Goal: Transaction & Acquisition: Purchase product/service

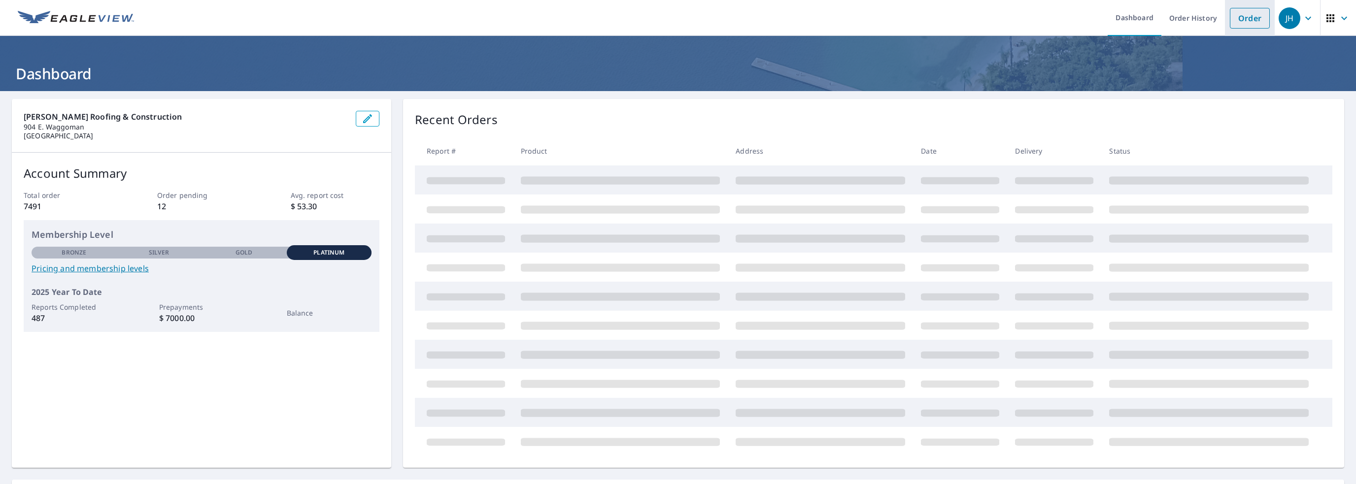
click at [1248, 17] on link "Order" at bounding box center [1250, 18] width 40 height 21
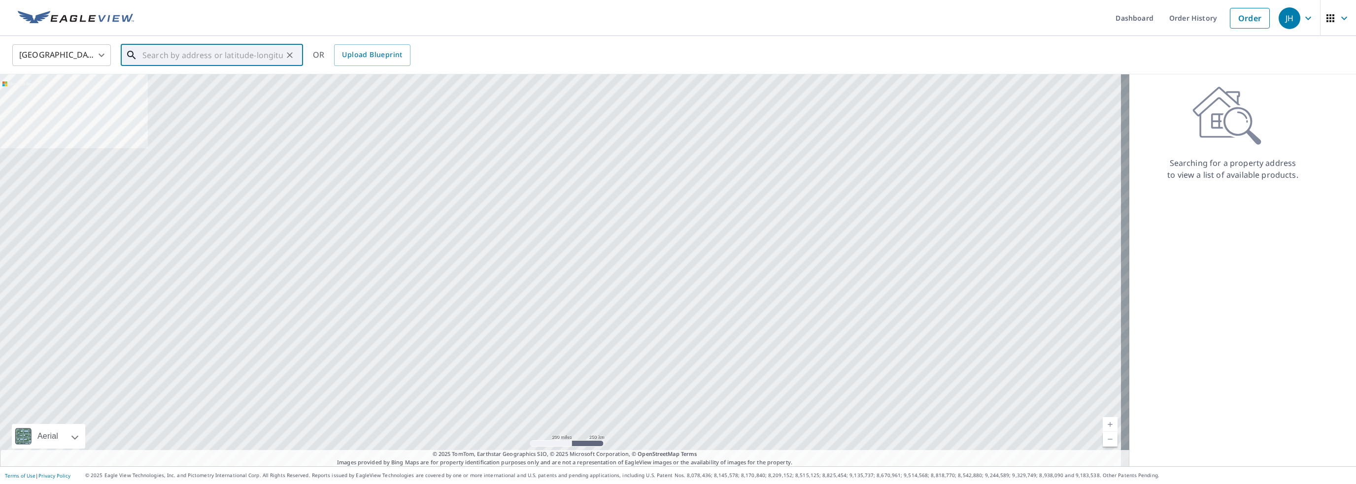
click at [148, 55] on input "text" at bounding box center [212, 55] width 140 height 28
click at [165, 89] on span "[STREET_ADDRESS]" at bounding box center [217, 84] width 155 height 12
type input "[STREET_ADDRESS]"
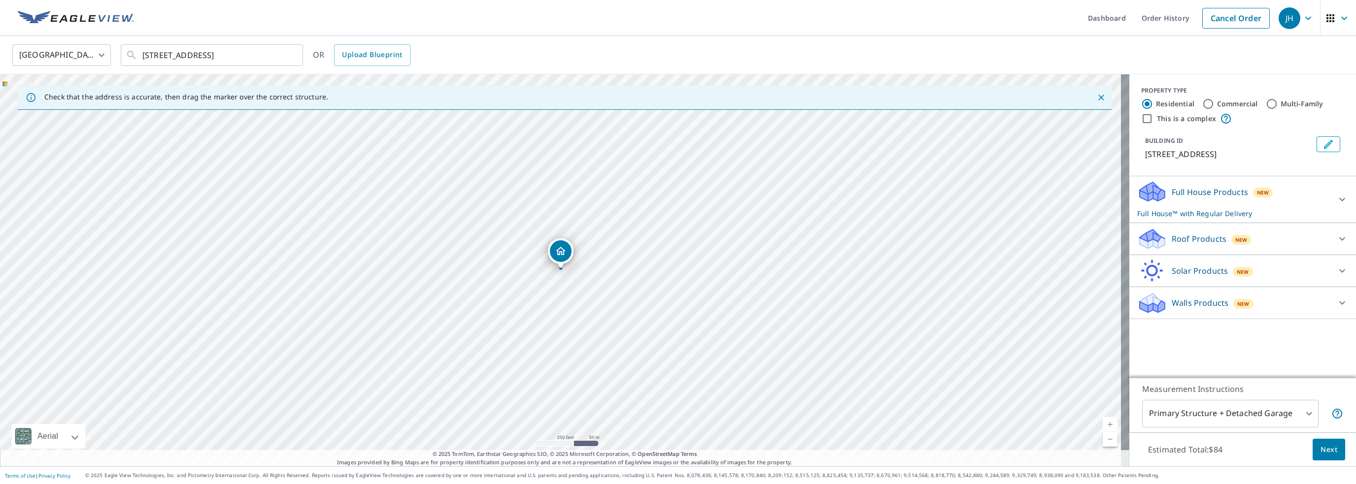
click at [1153, 234] on icon at bounding box center [1152, 239] width 30 height 23
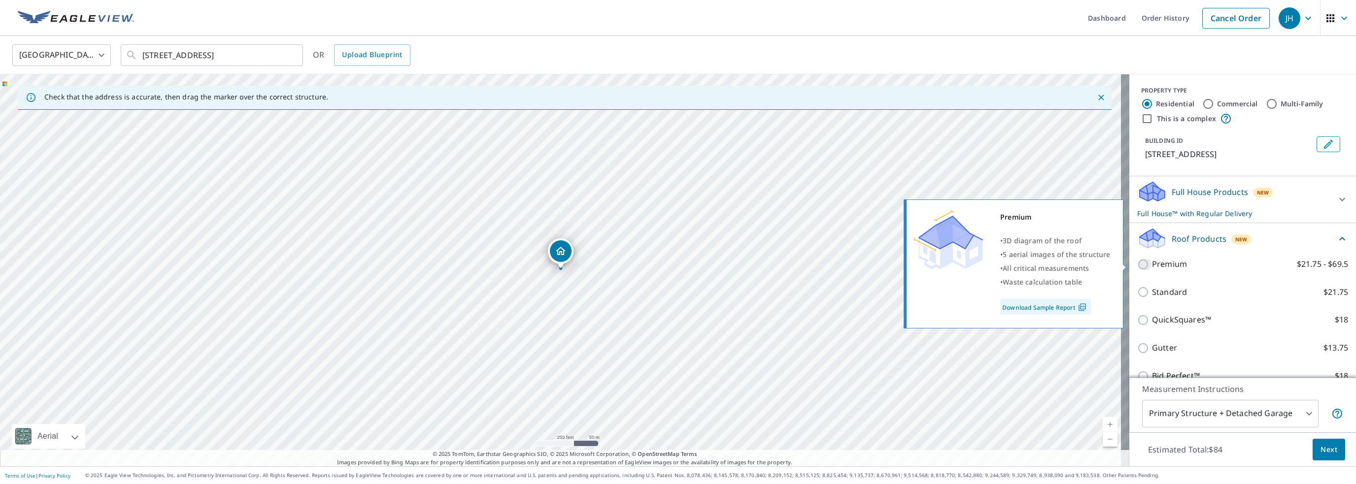
click at [1137, 263] on input "Premium $21.75 - $69.5" at bounding box center [1144, 265] width 15 height 12
checkbox input "true"
checkbox input "false"
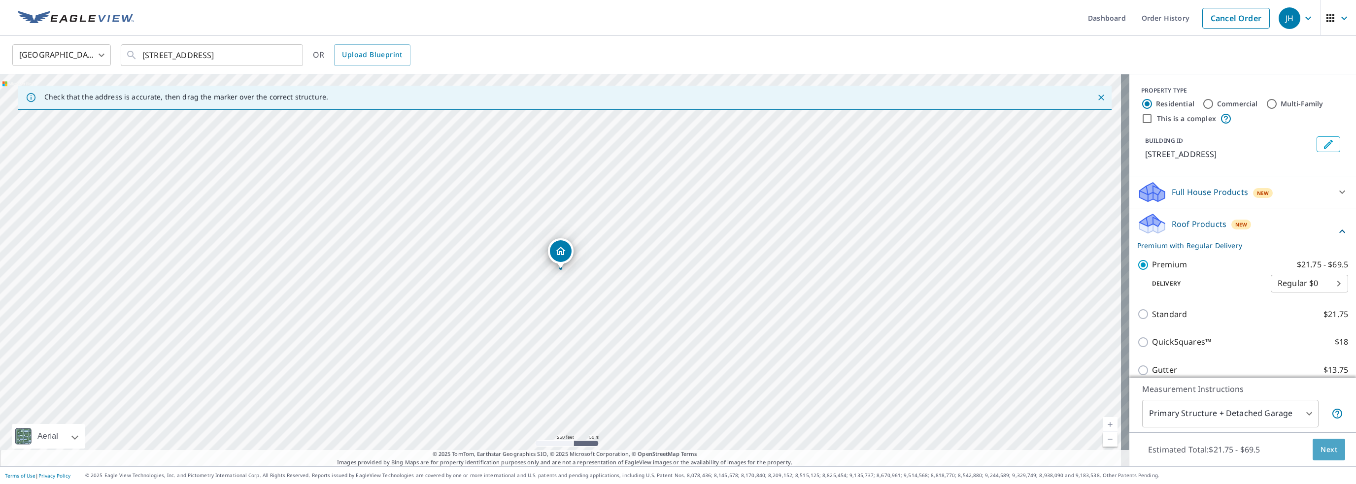
click at [1320, 444] on span "Next" at bounding box center [1328, 450] width 17 height 12
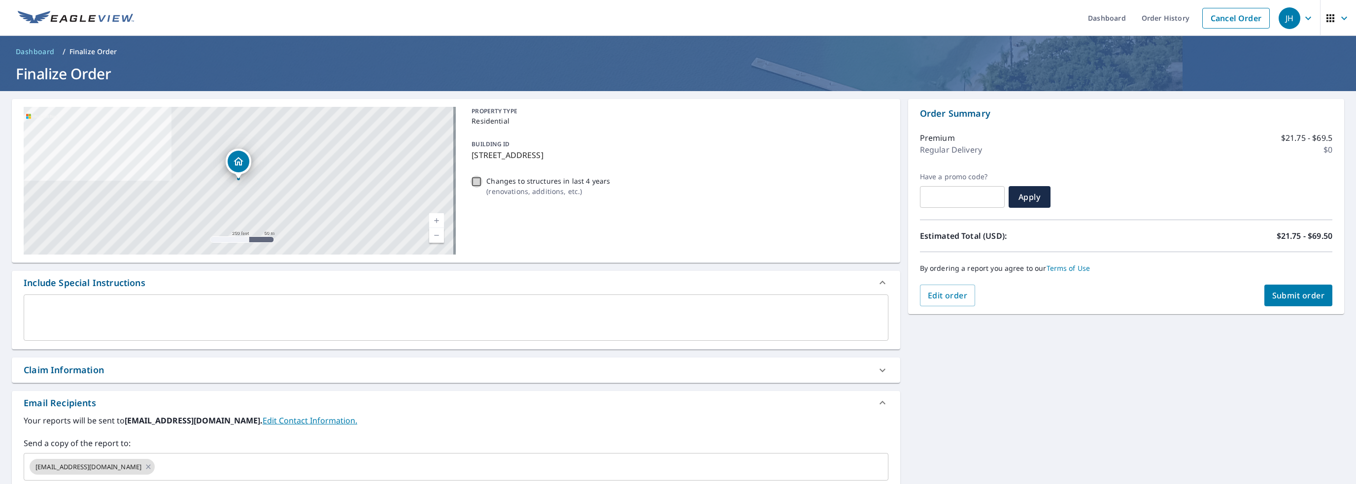
click at [472, 183] on input "Changes to structures in last 4 years ( renovations, additions, etc. )" at bounding box center [476, 182] width 12 height 12
checkbox input "true"
click at [32, 316] on textarea at bounding box center [456, 318] width 851 height 28
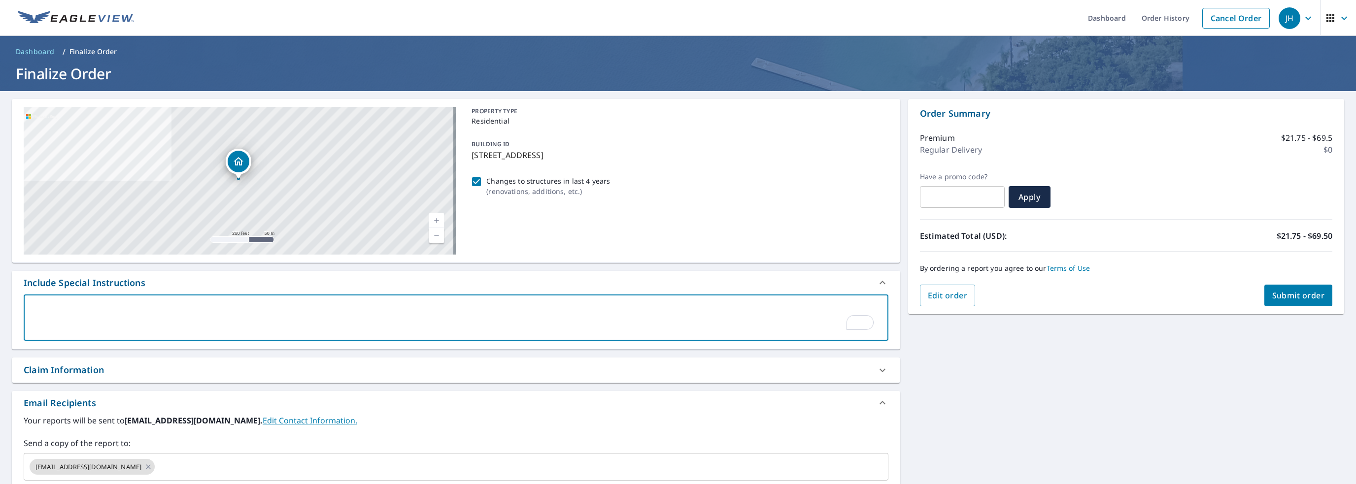
type textarea "i"
type textarea "x"
checkbox input "true"
type textarea "in"
type textarea "x"
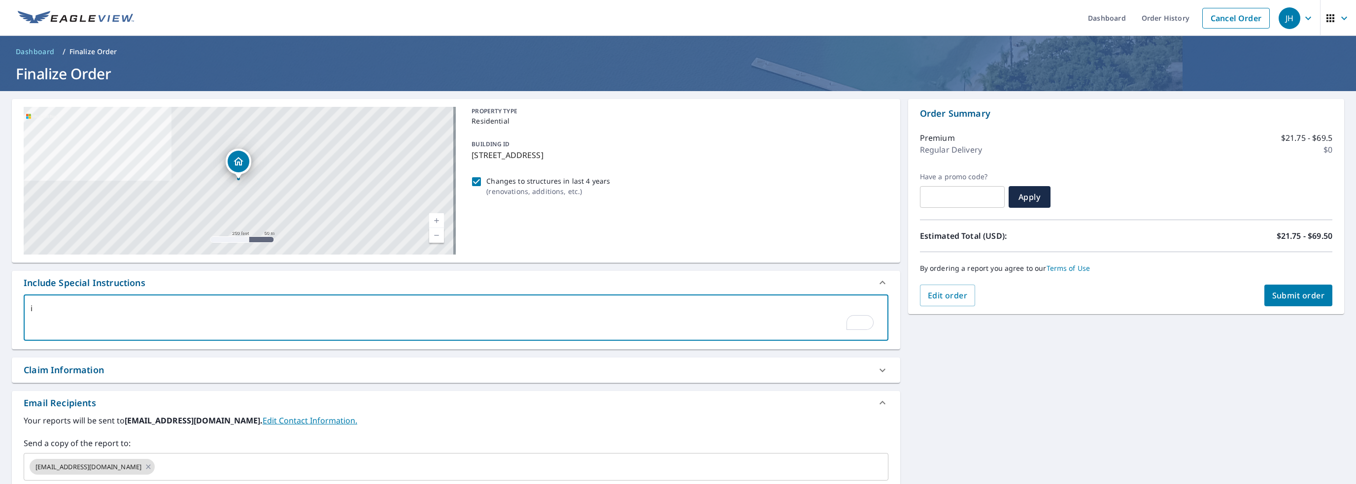
checkbox input "true"
type textarea "inc"
type textarea "x"
checkbox input "true"
type textarea "incl"
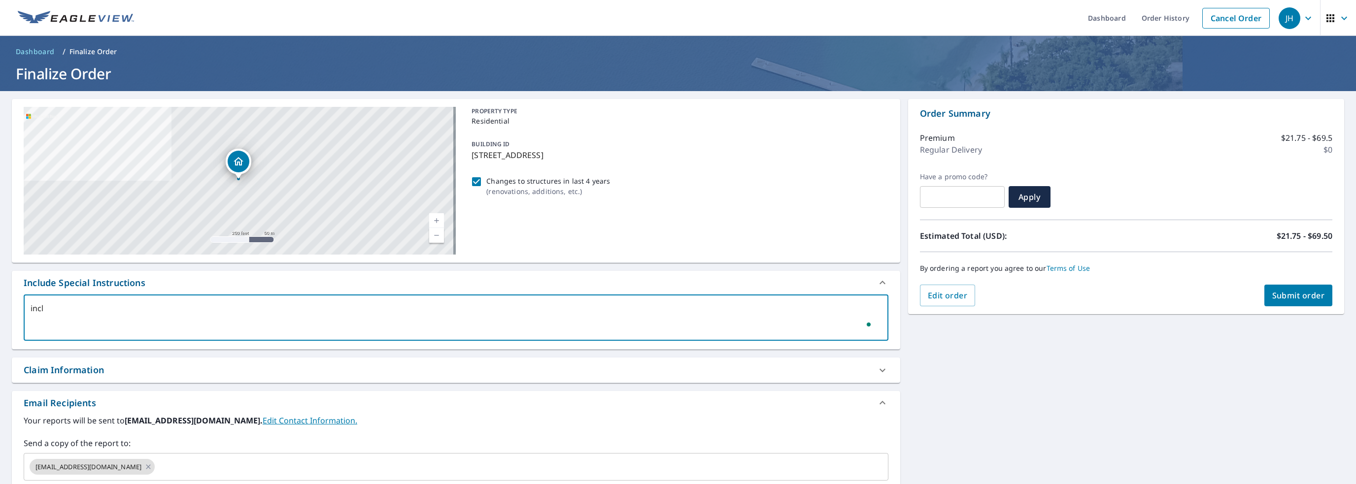
type textarea "x"
checkbox input "true"
type textarea "inclu"
type textarea "x"
checkbox input "true"
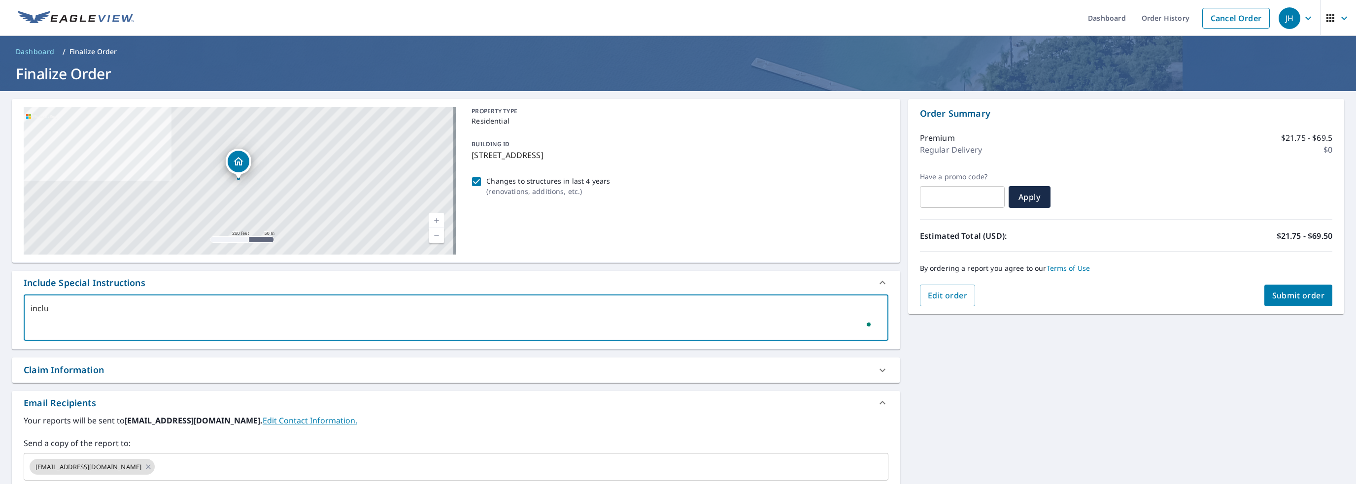
type textarea "includ"
type textarea "x"
checkbox input "true"
type textarea "include"
type textarea "x"
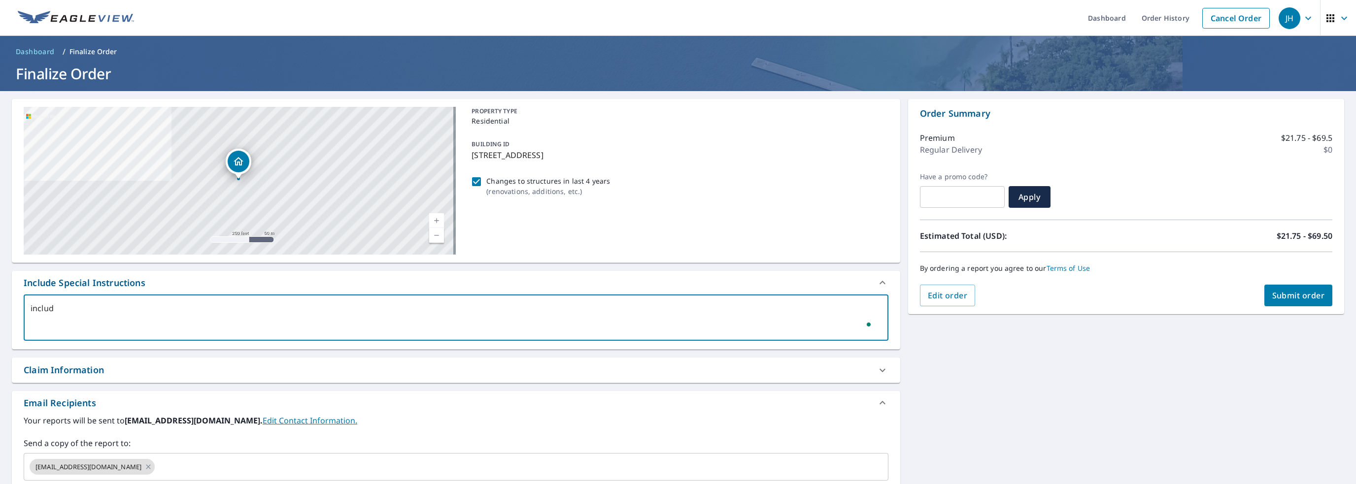
checkbox input "true"
type textarea "include"
type textarea "x"
checkbox input "true"
type textarea "include a"
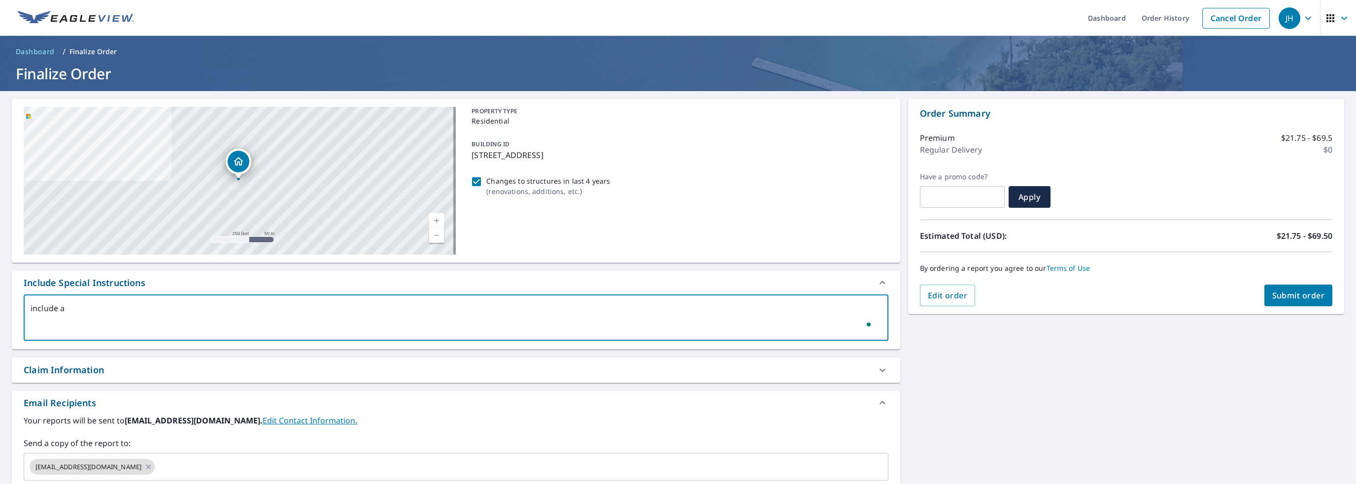
type textarea "x"
checkbox input "true"
type textarea "include al"
type textarea "x"
checkbox input "true"
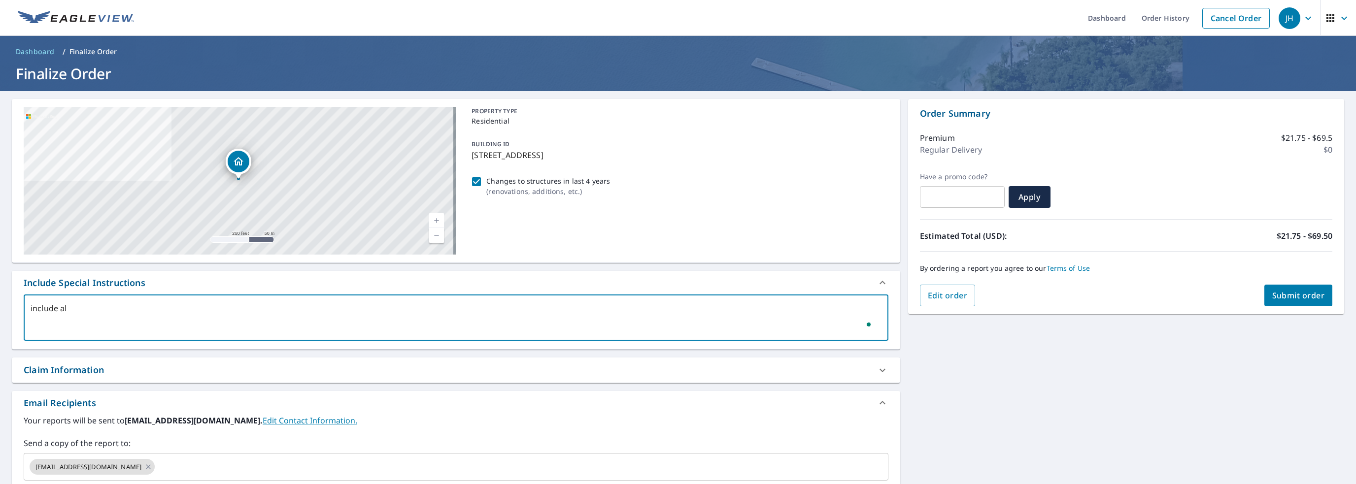
type textarea "include all"
type textarea "x"
checkbox input "true"
type textarea "include all"
type textarea "x"
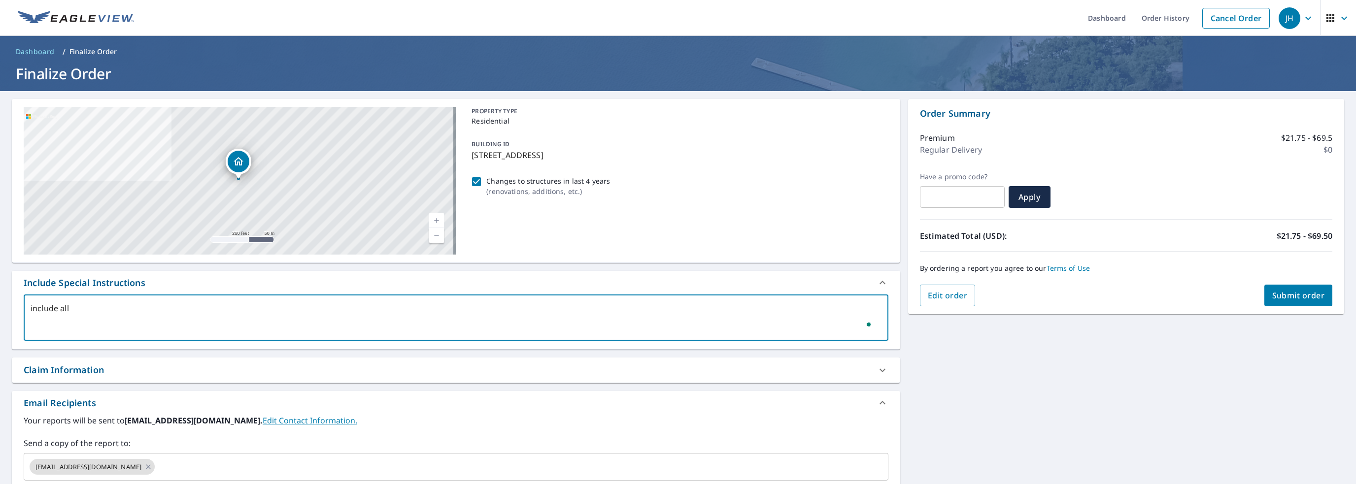
checkbox input "true"
type textarea "include all s"
type textarea "x"
checkbox input "true"
type textarea "include all st"
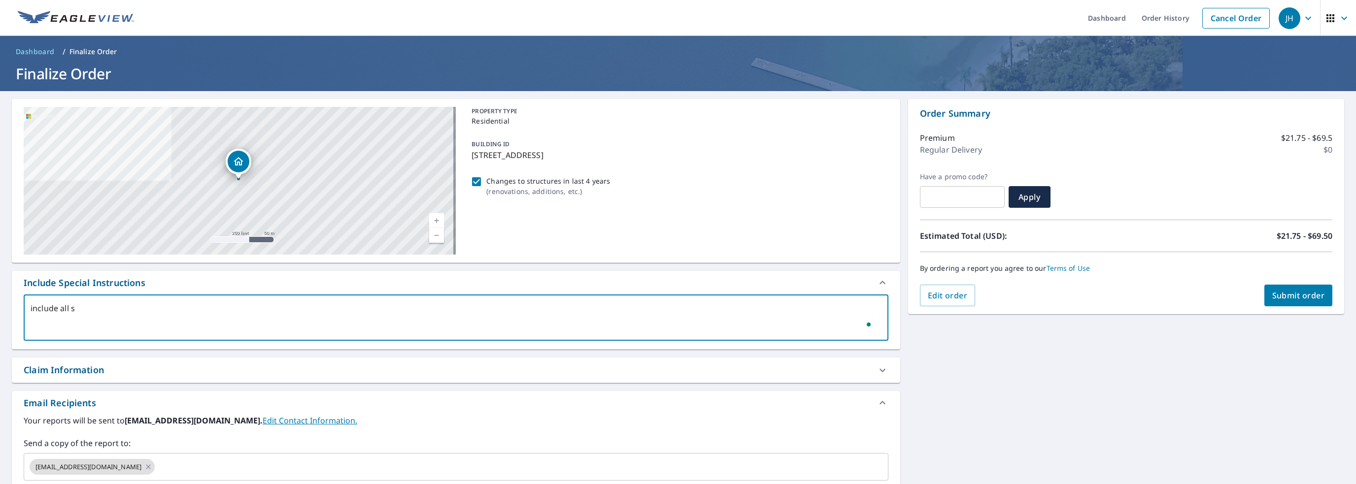
type textarea "x"
checkbox input "true"
type textarea "include all str"
type textarea "x"
checkbox input "true"
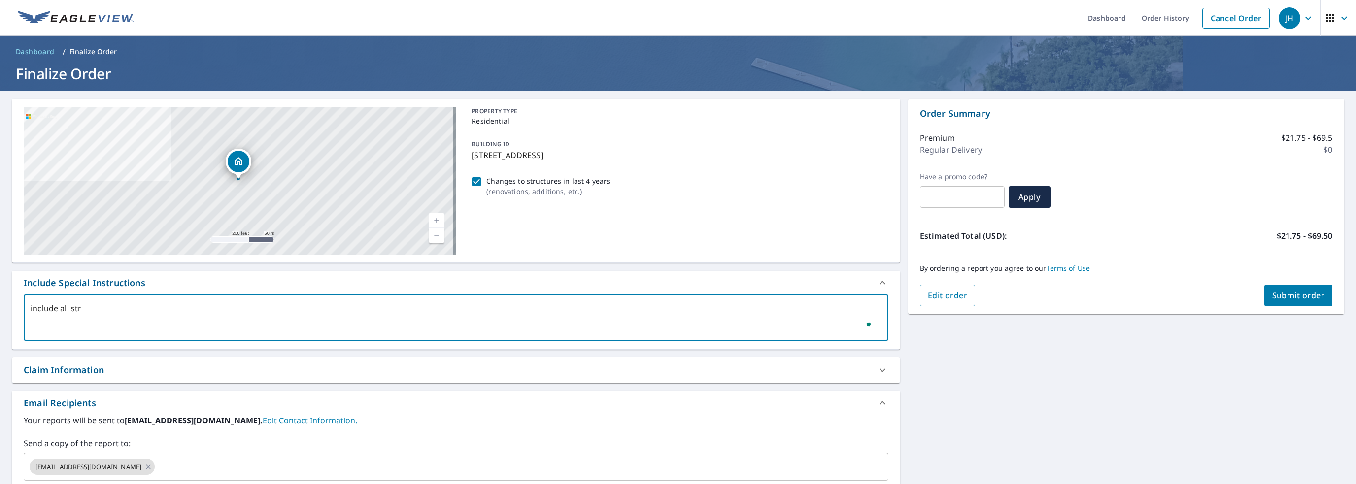
type textarea "include all stru"
type textarea "x"
checkbox input "true"
type textarea "include all struc"
type textarea "x"
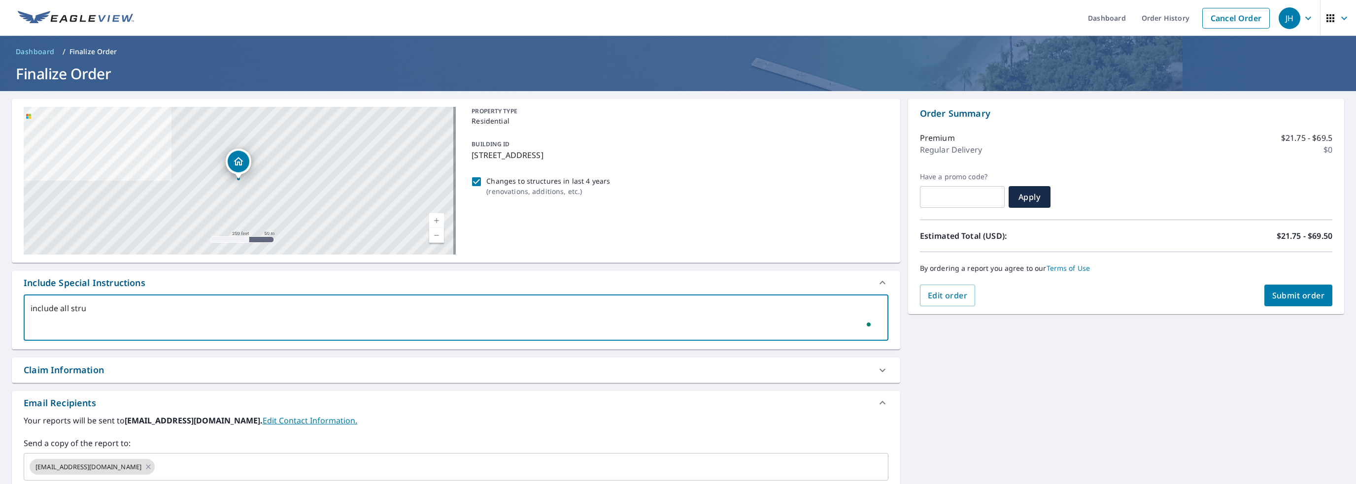
checkbox input "true"
type textarea "include all struct"
type textarea "x"
checkbox input "true"
type textarea "include all structu"
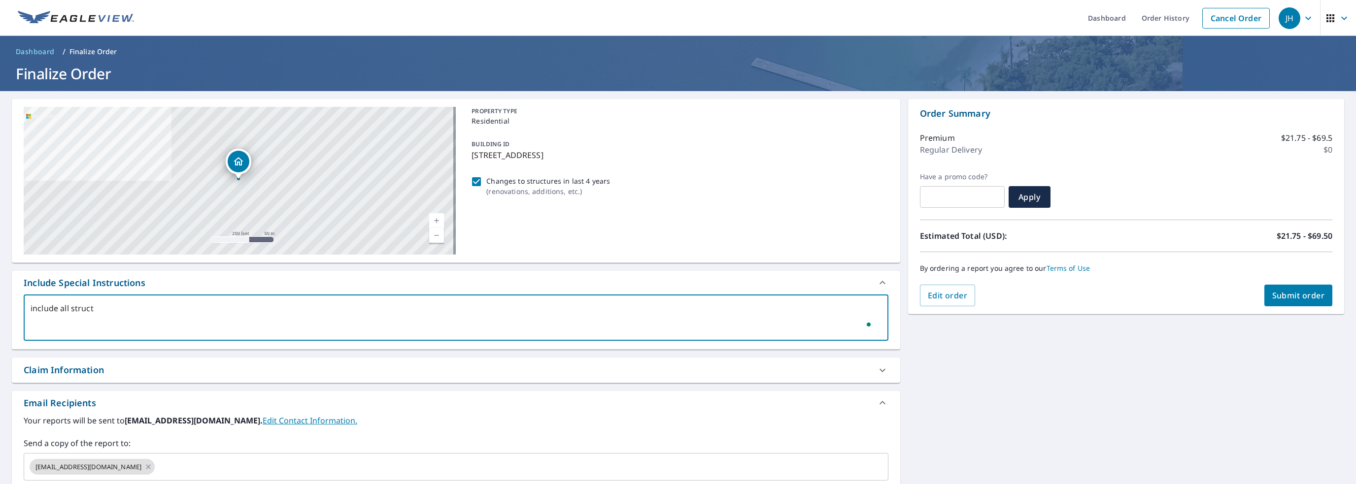
type textarea "x"
checkbox input "true"
type textarea "include all structur"
type textarea "x"
checkbox input "true"
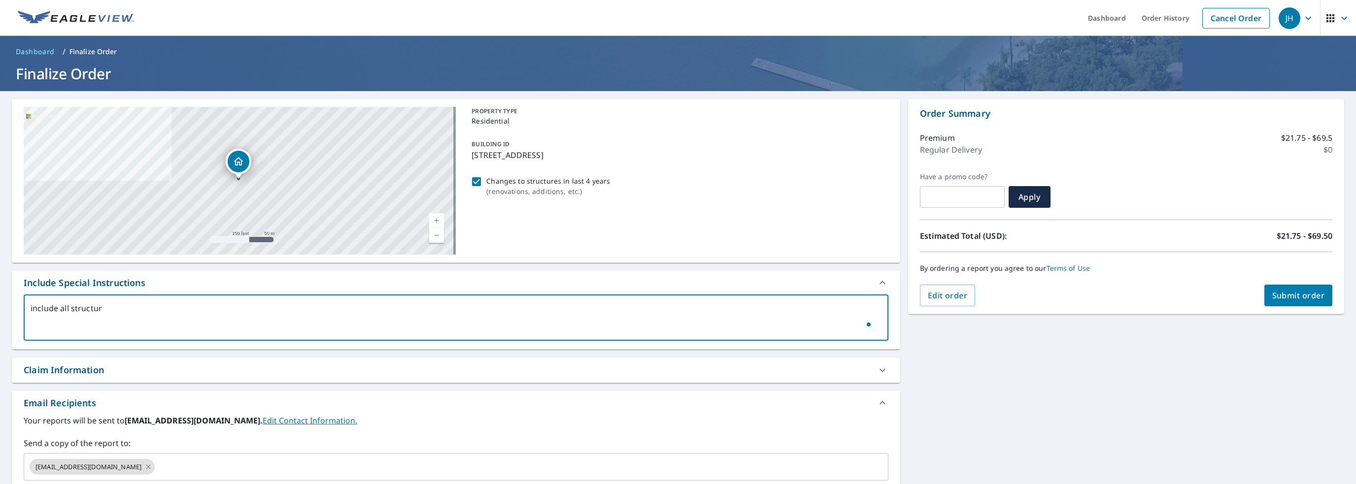
type textarea "include all structure"
type textarea "x"
checkbox input "true"
type textarea "include all structures"
type textarea "x"
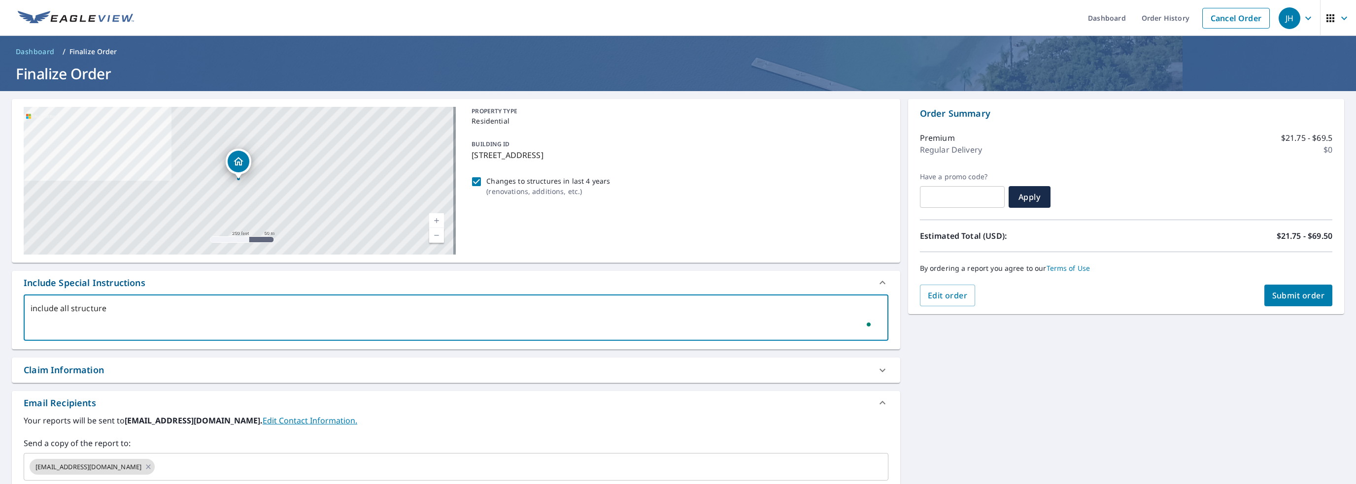
checkbox input "true"
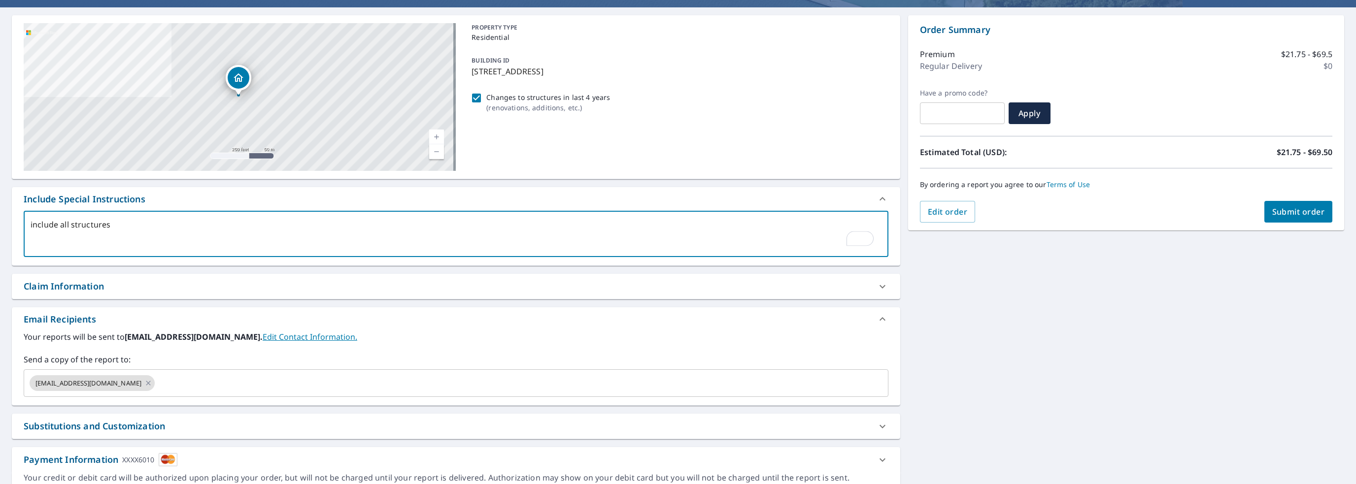
scroll to position [116, 0]
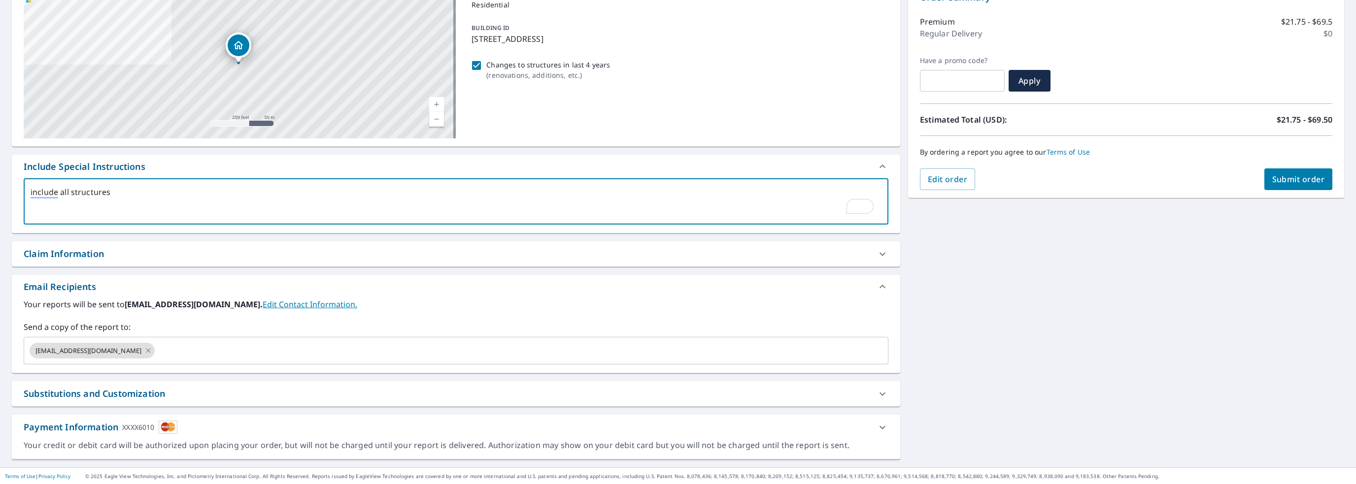
type textarea "include all structures"
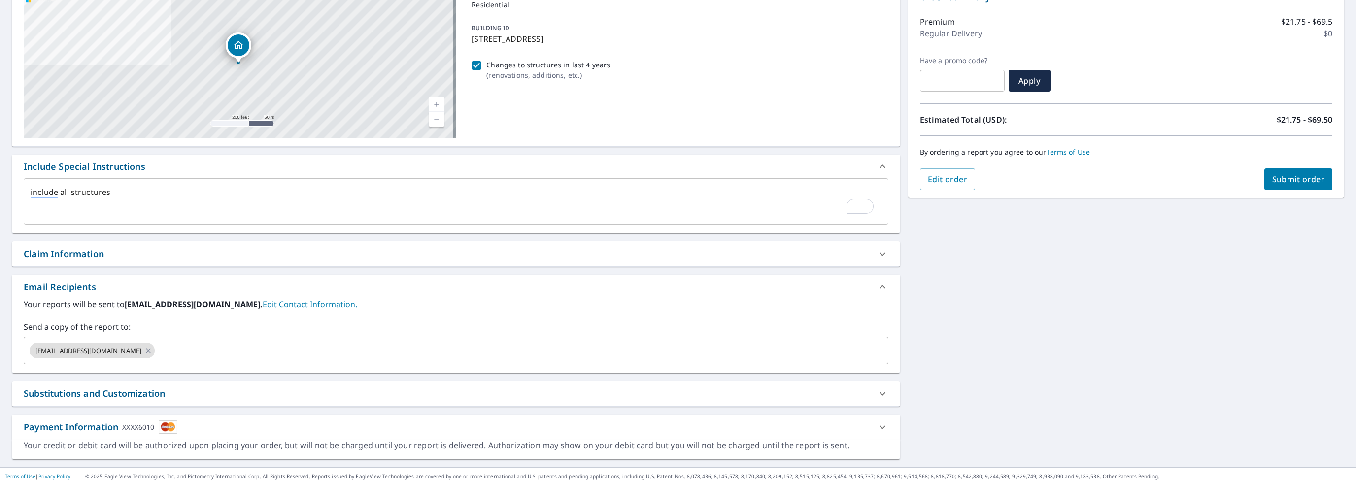
click at [158, 256] on div "Claim Information" at bounding box center [447, 253] width 847 height 13
type textarea "x"
checkbox input "true"
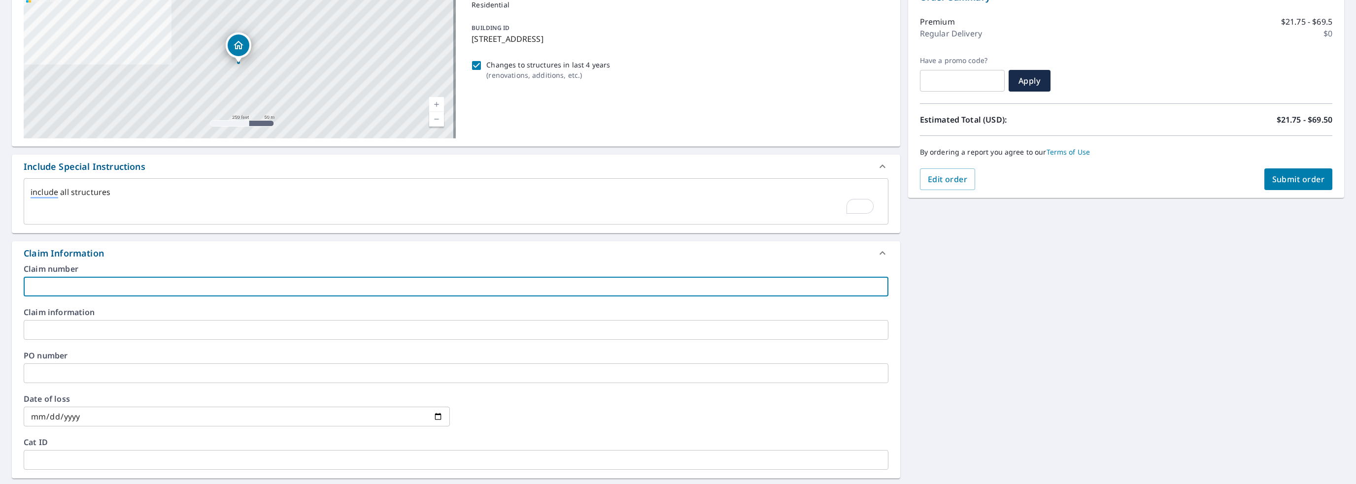
click at [140, 286] on input "text" at bounding box center [456, 287] width 865 height 20
type input "rux01 jah"
type textarea "x"
checkbox input "true"
click at [106, 287] on input "rux01 jah" at bounding box center [456, 287] width 865 height 20
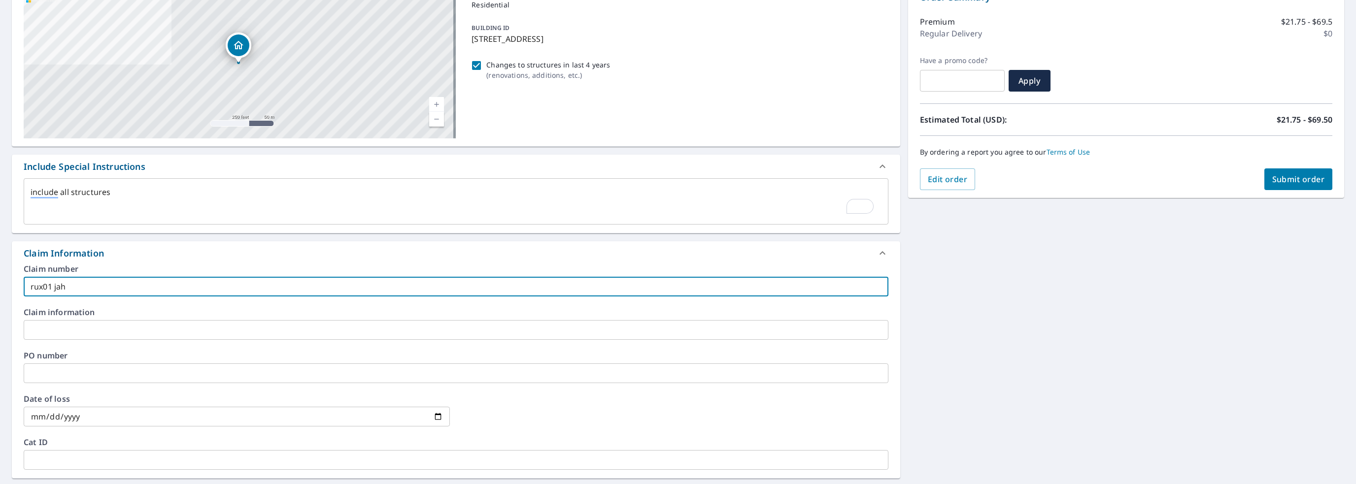
type textarea "x"
type input "rux01 jah="
checkbox input "true"
type textarea "x"
type input "rux01 jah=="
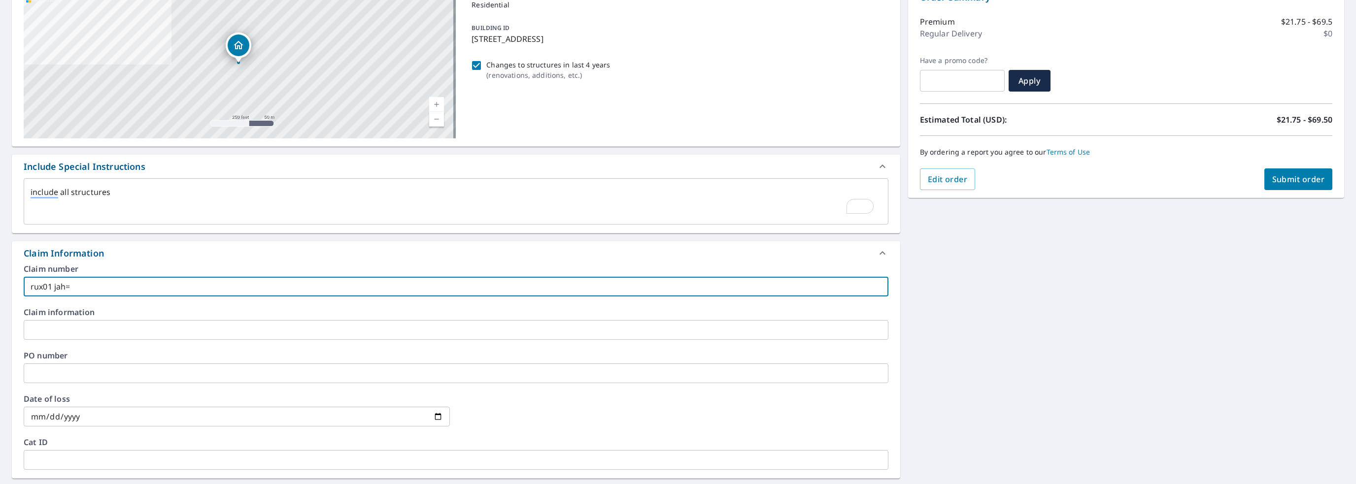
checkbox input "true"
type textarea "x"
type input "rux01 jah="
checkbox input "true"
type textarea "x"
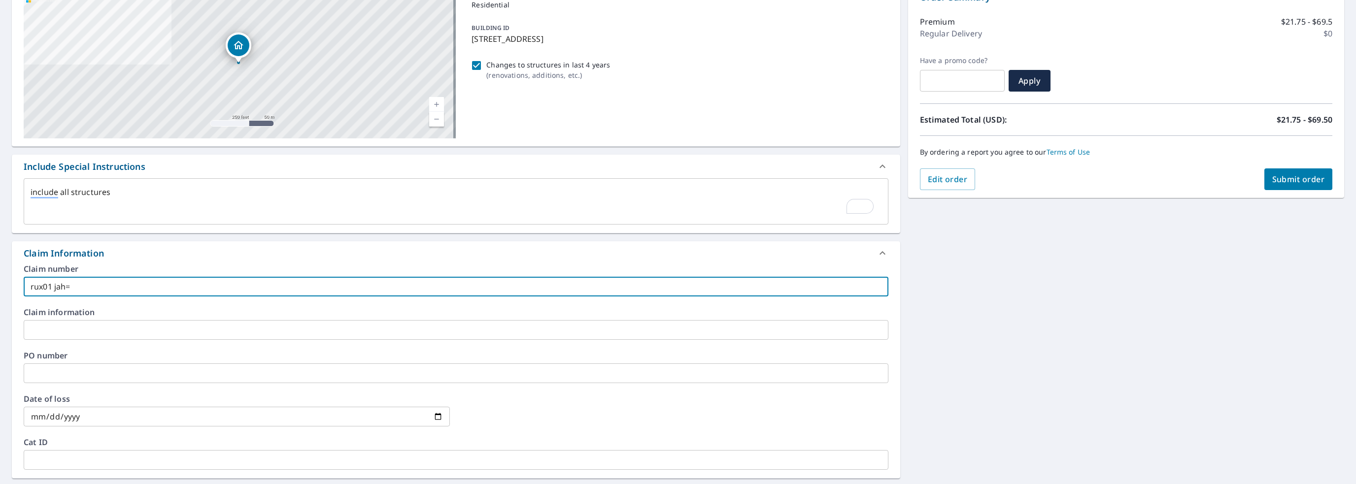
type input "rux01 jah"
checkbox input "true"
type input "rux01 ja"
type textarea "x"
type input "rux01 j"
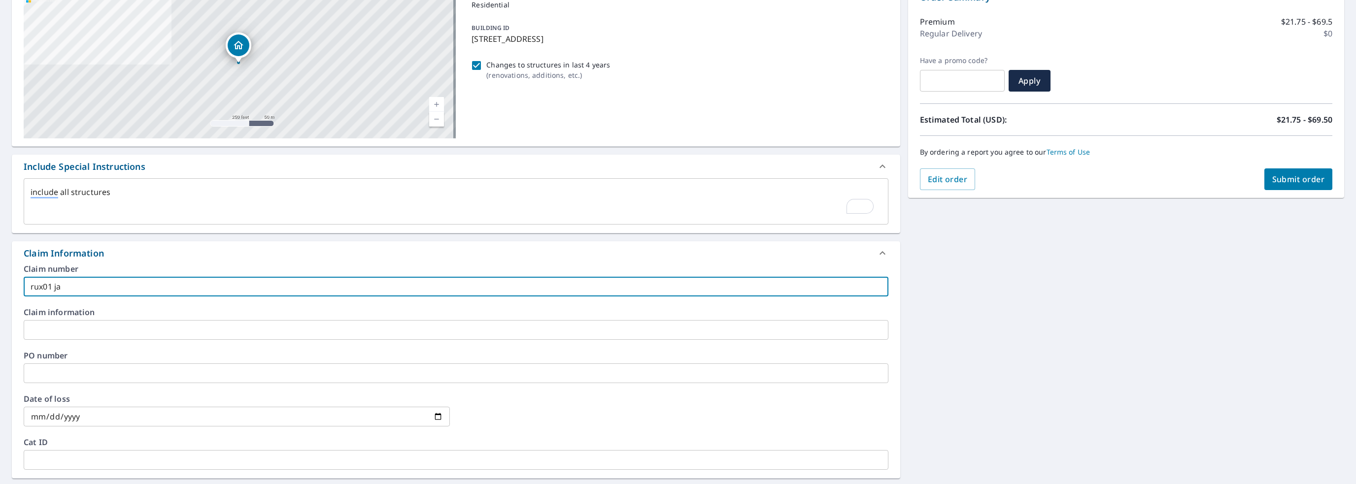
checkbox input "true"
type input "rux01"
type textarea "x"
type input "rux01"
checkbox input "true"
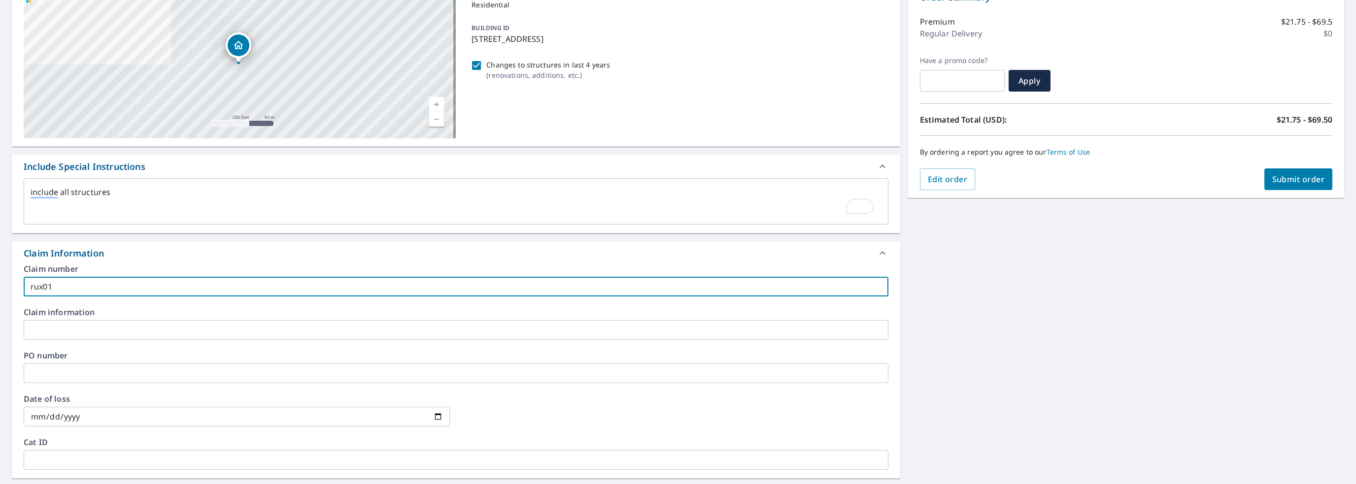
type input "rux0"
type textarea "x"
type input "[PERSON_NAME]"
checkbox input "true"
type input "r"
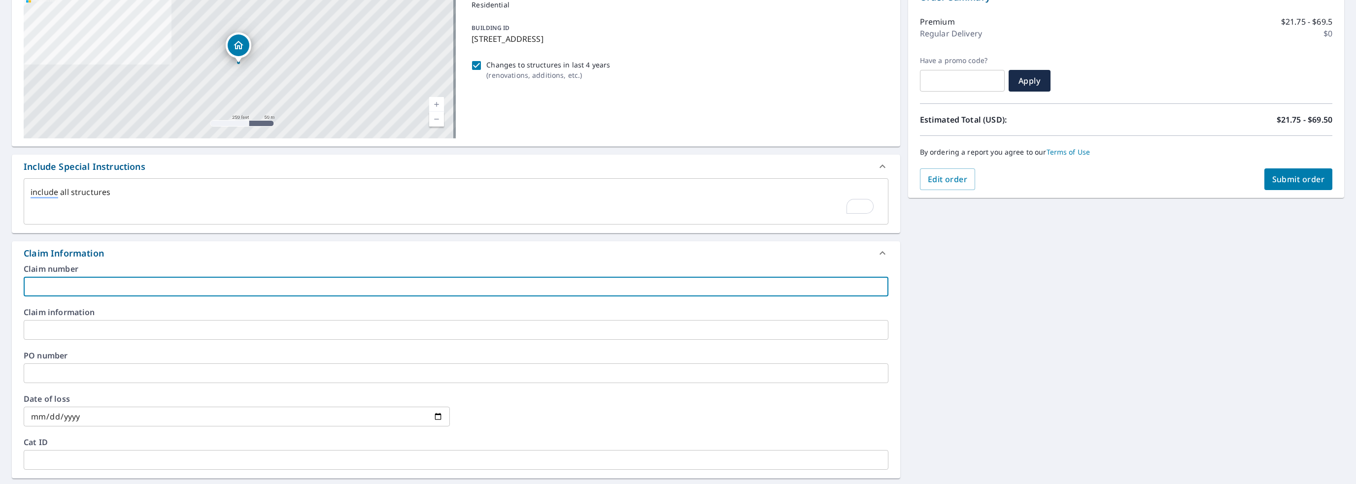
type textarea "x"
checkbox input "true"
click at [110, 287] on input "text" at bounding box center [456, 287] width 865 height 20
type textarea "x"
type input "p"
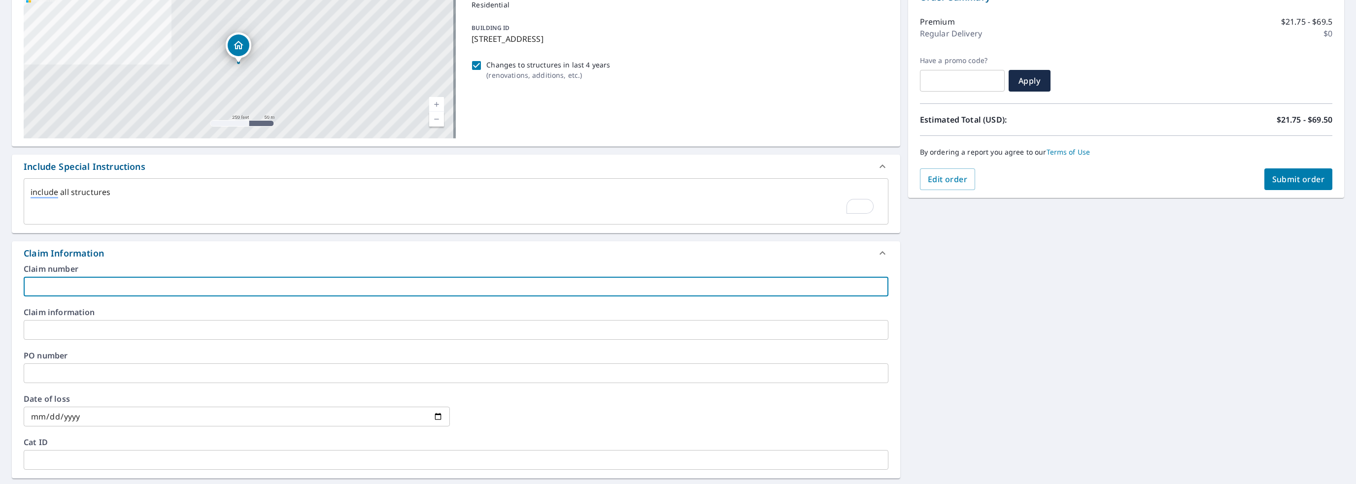
checkbox input "true"
type textarea "x"
checkbox input "true"
type textarea "x"
type input "s"
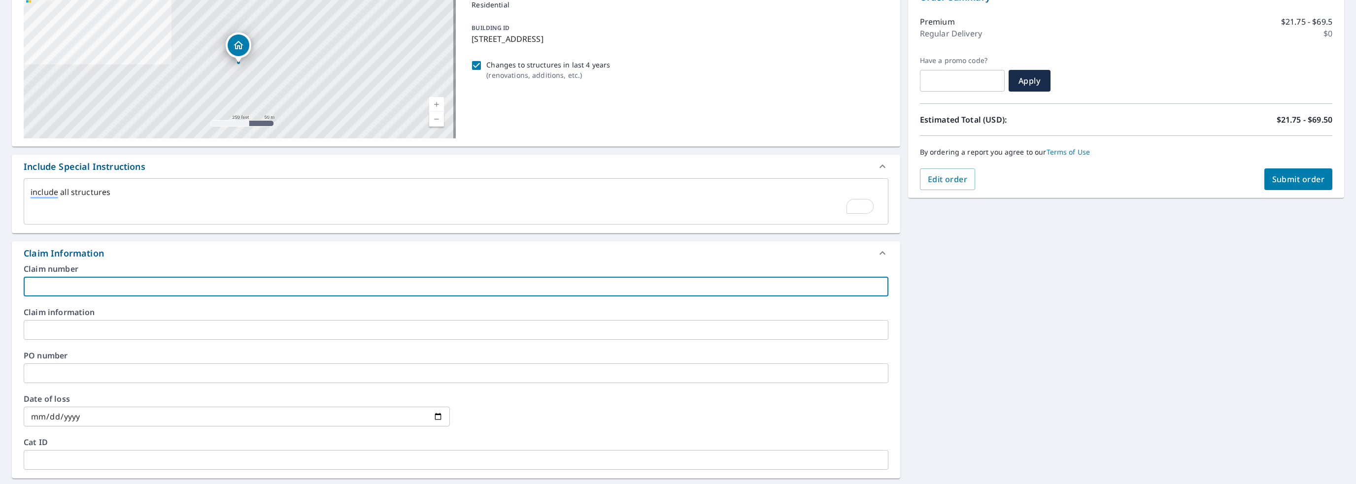
checkbox input "true"
type textarea "x"
checkbox input "true"
type textarea "x"
type input "p"
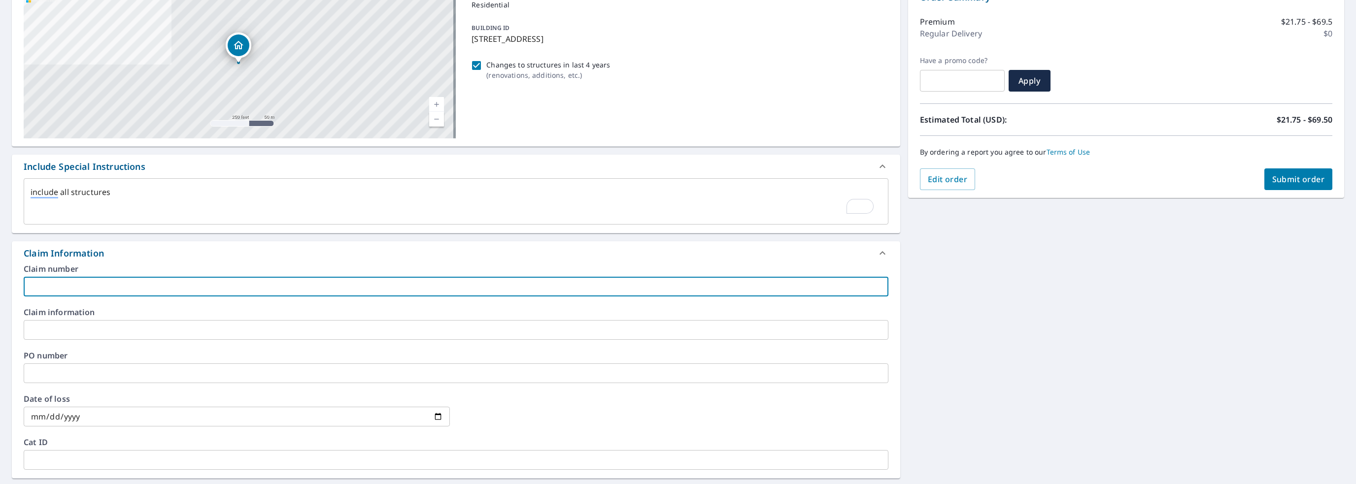
checkbox input "true"
type input "PHI01 JAH"
type textarea "x"
checkbox input "true"
click at [60, 335] on input "text" at bounding box center [456, 330] width 865 height 20
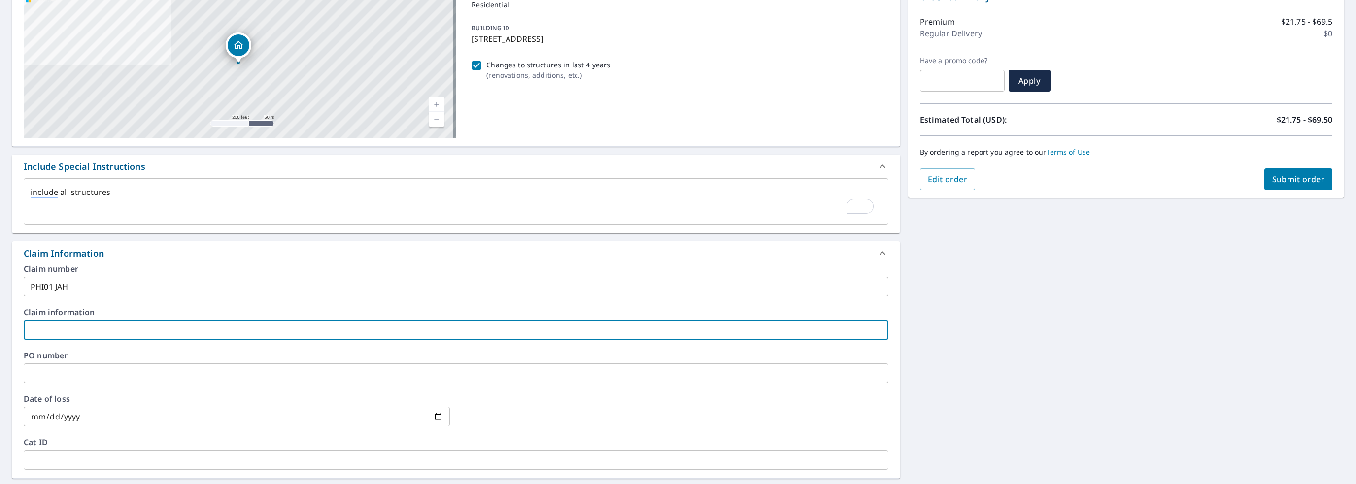
type textarea "x"
type input "2"
checkbox input "true"
type textarea "x"
type input "27"
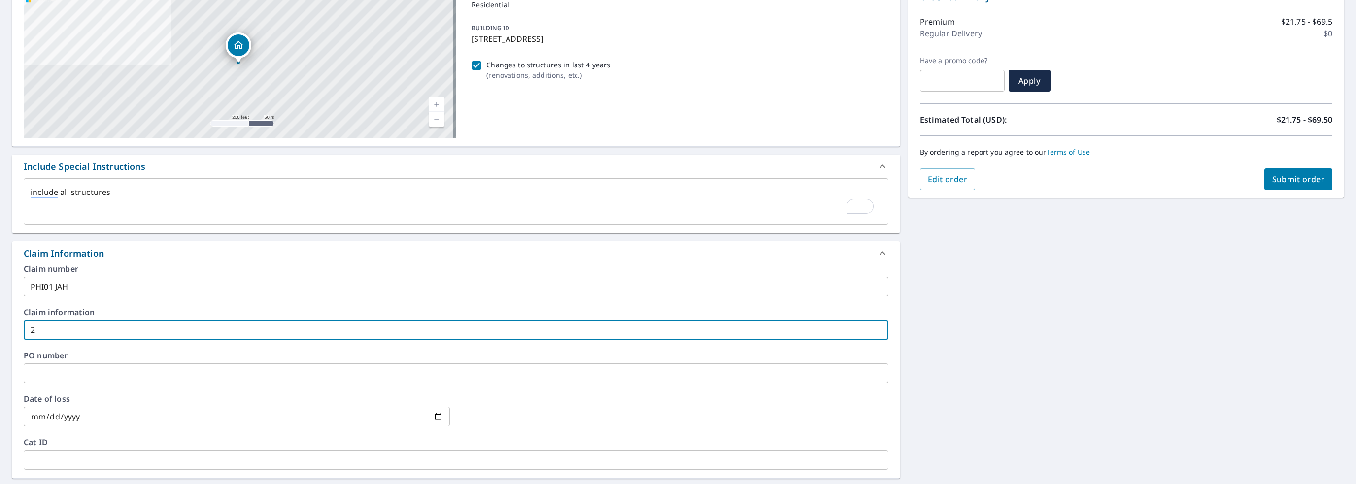
checkbox input "true"
type textarea "x"
type input "279"
checkbox input "true"
type textarea "x"
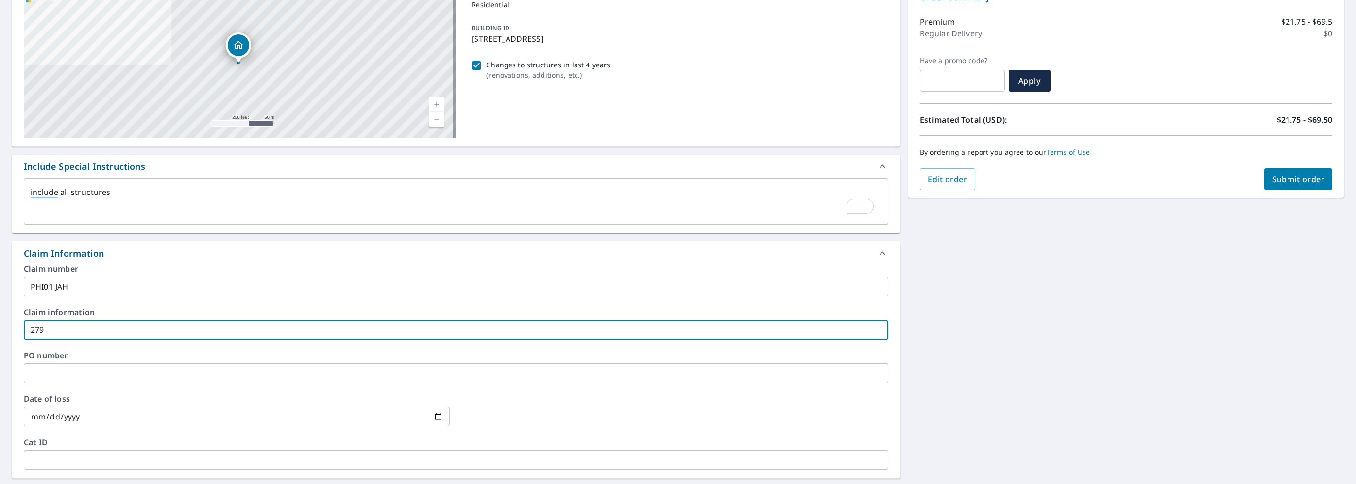
type input "2792"
checkbox input "true"
type textarea "x"
type input "27925"
checkbox input "true"
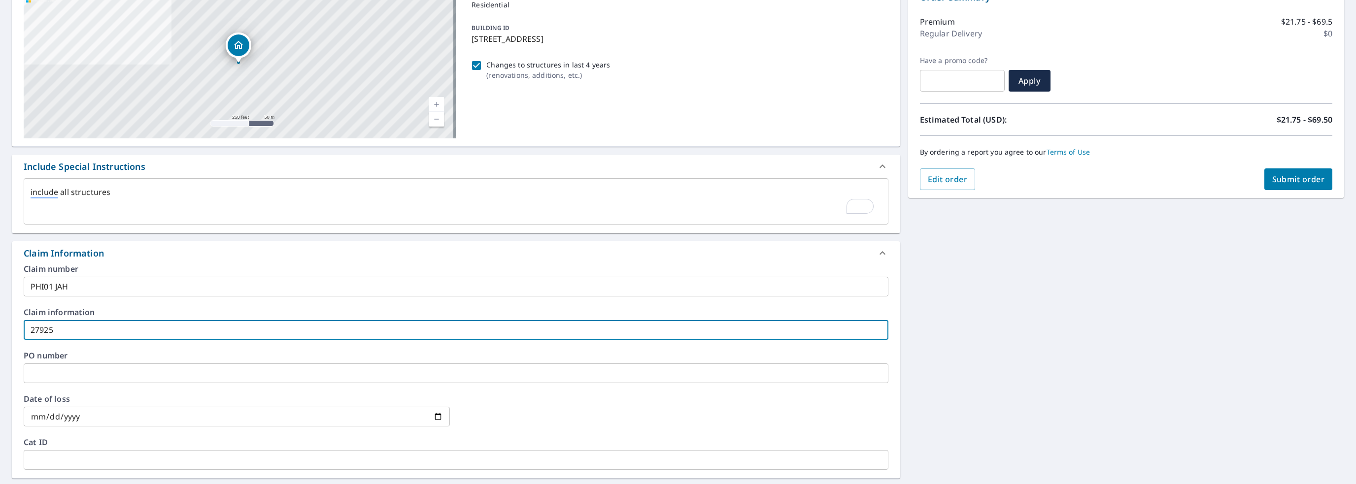
type textarea "x"
type input "279259"
checkbox input "true"
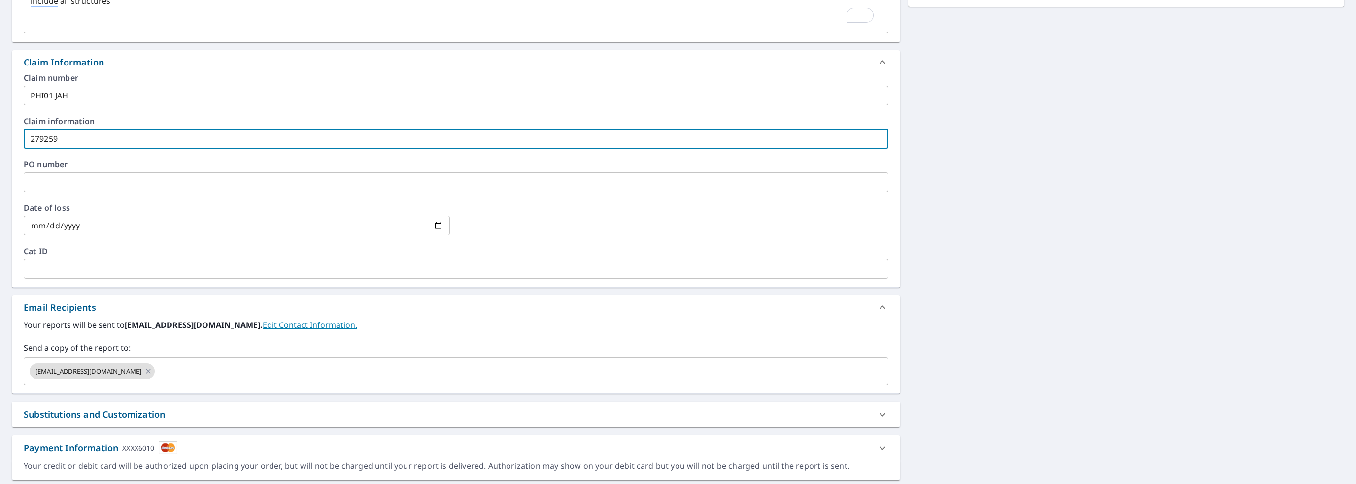
scroll to position [313, 0]
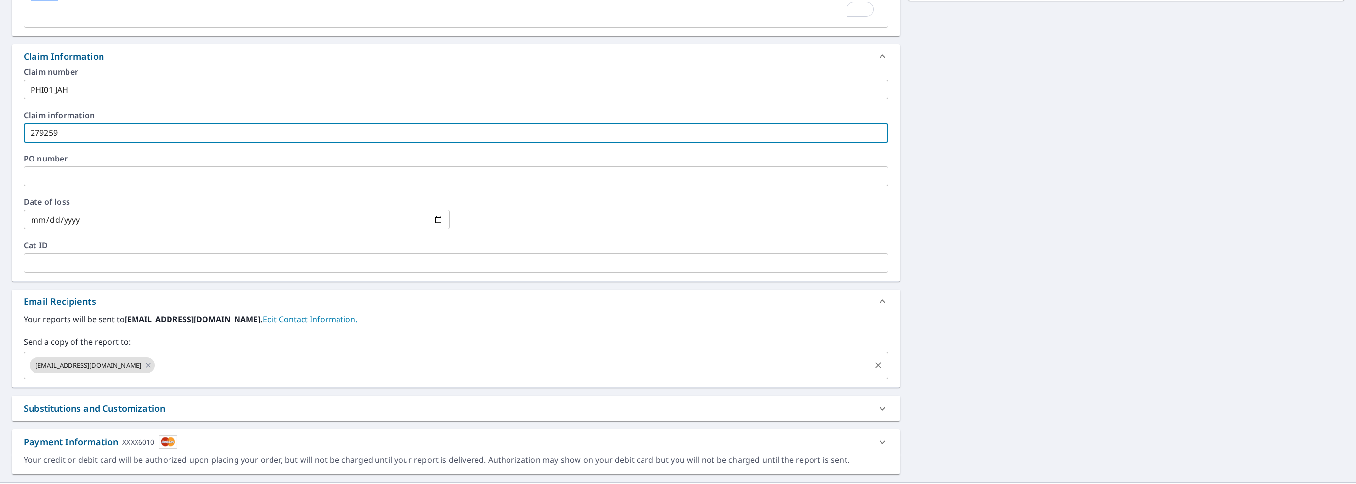
type input "279259"
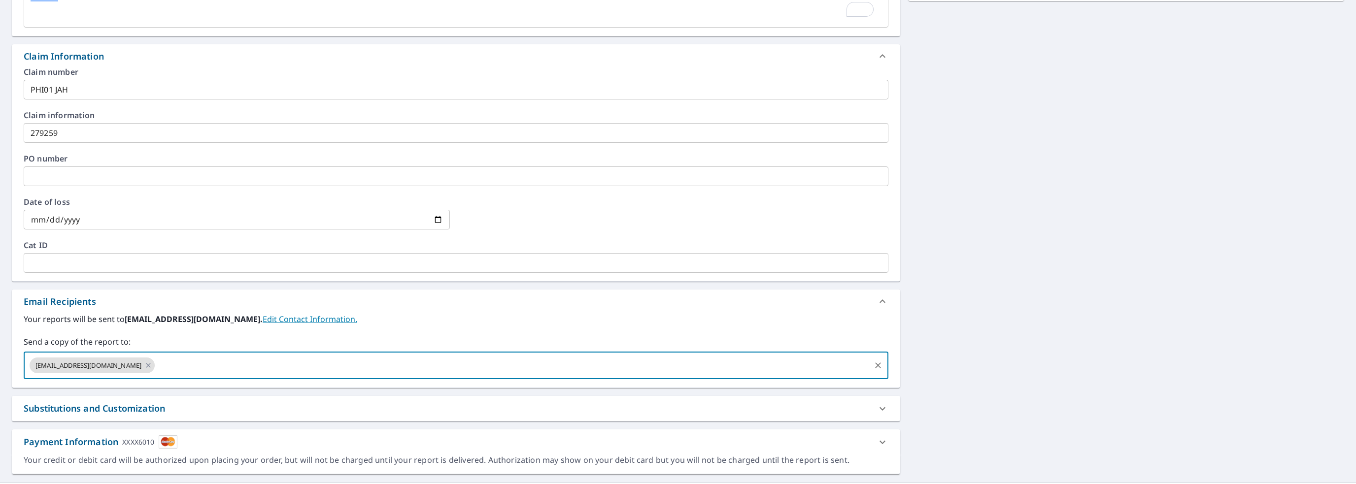
click at [169, 356] on input "text" at bounding box center [512, 365] width 712 height 19
type input "[EMAIL_ADDRESS][DOMAIN_NAME]"
type textarea "x"
checkbox input "true"
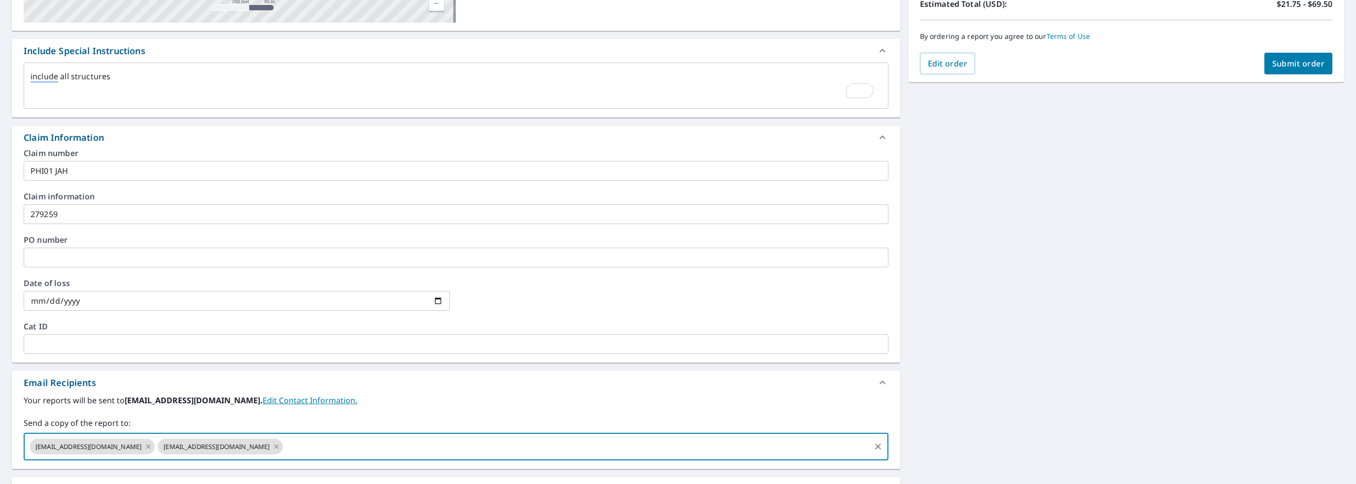
scroll to position [166, 0]
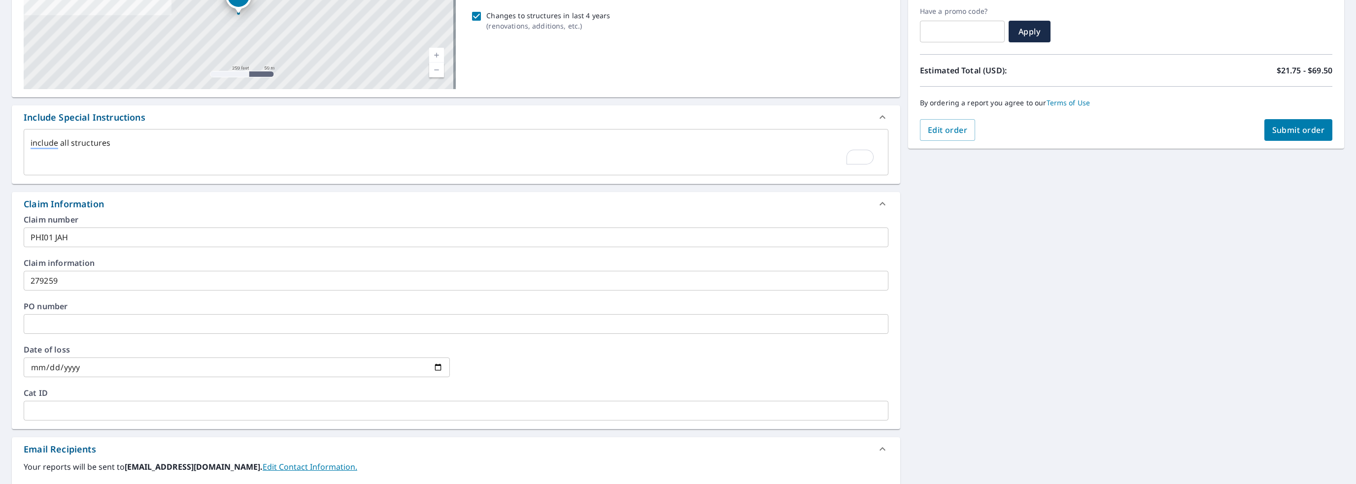
click at [1279, 128] on span "Submit order" at bounding box center [1298, 130] width 53 height 11
type textarea "x"
checkbox input "true"
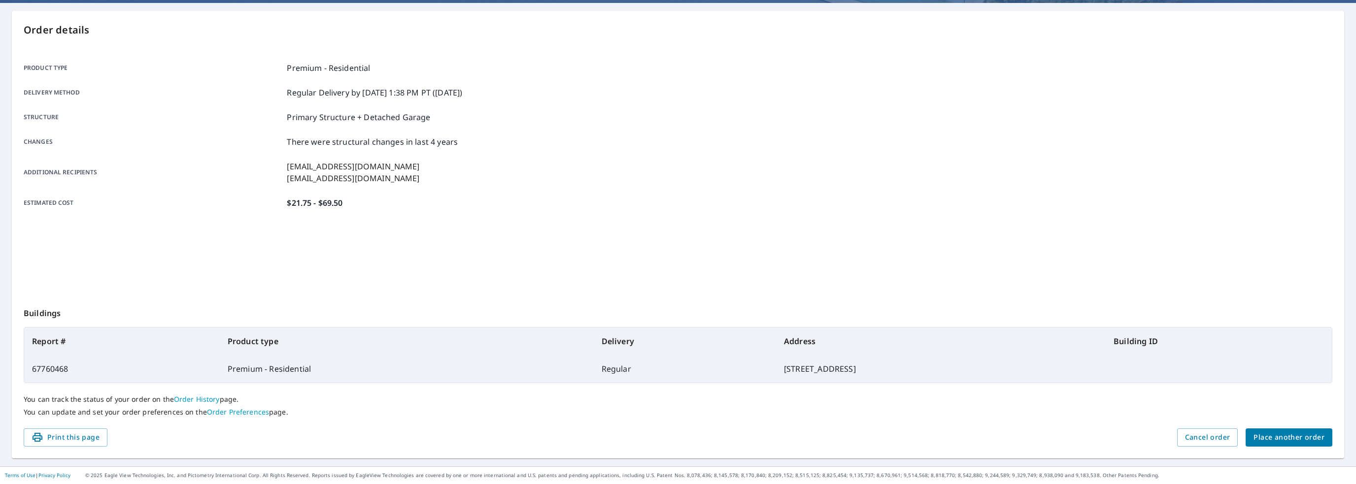
scroll to position [87, 0]
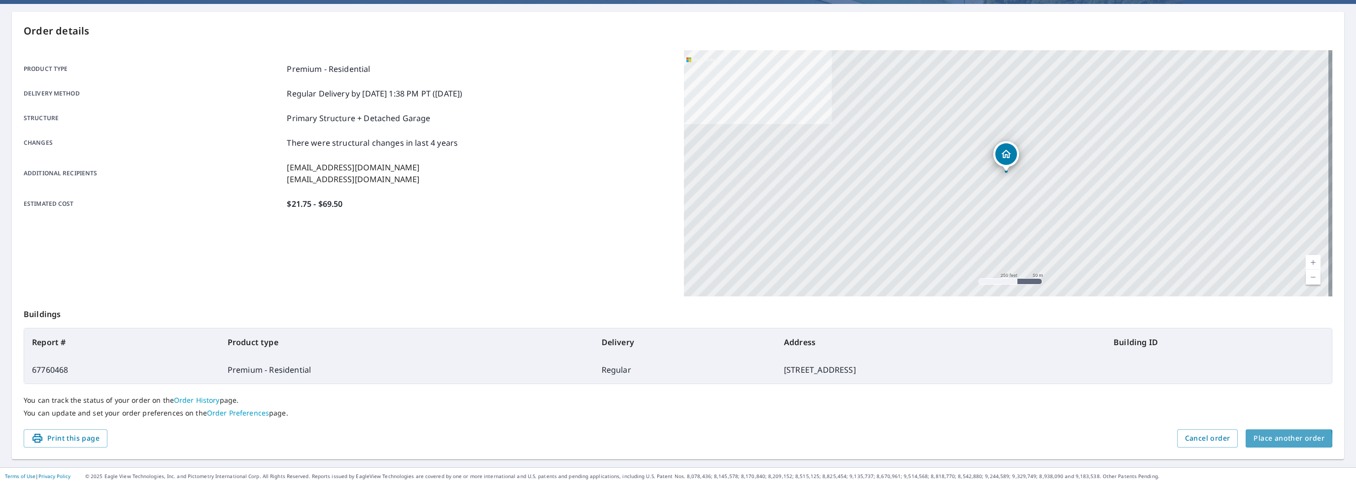
click at [1268, 440] on span "Place another order" at bounding box center [1288, 439] width 71 height 12
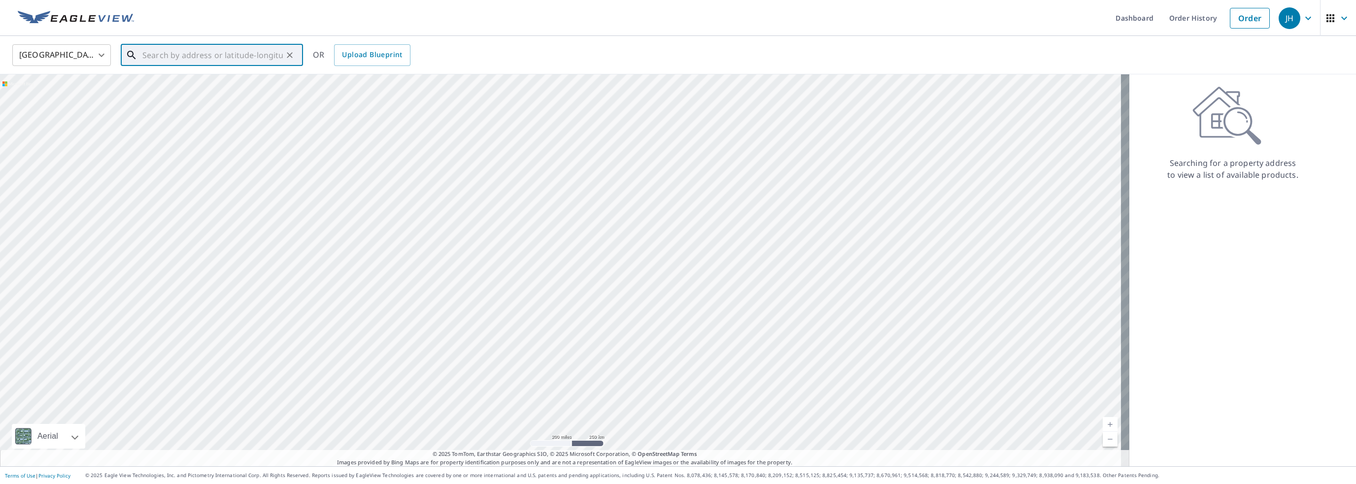
click at [178, 59] on input "text" at bounding box center [212, 55] width 140 height 28
click at [169, 89] on span "[STREET_ADDRESS][PERSON_NAME]" at bounding box center [217, 84] width 155 height 12
type input "[STREET_ADDRESS][PERSON_NAME]"
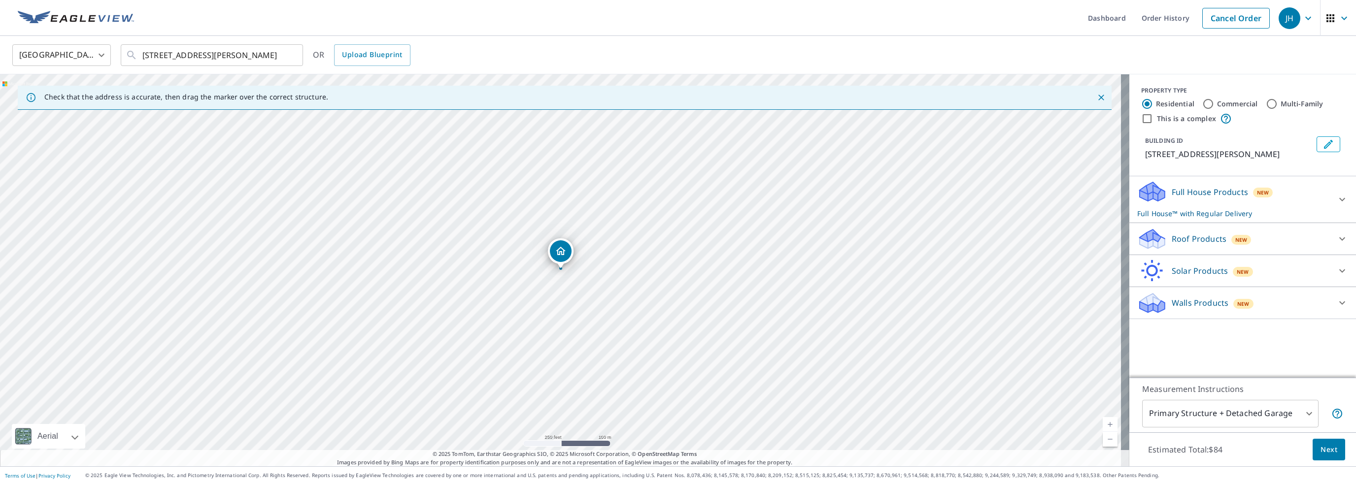
click at [1149, 237] on icon at bounding box center [1151, 236] width 25 height 12
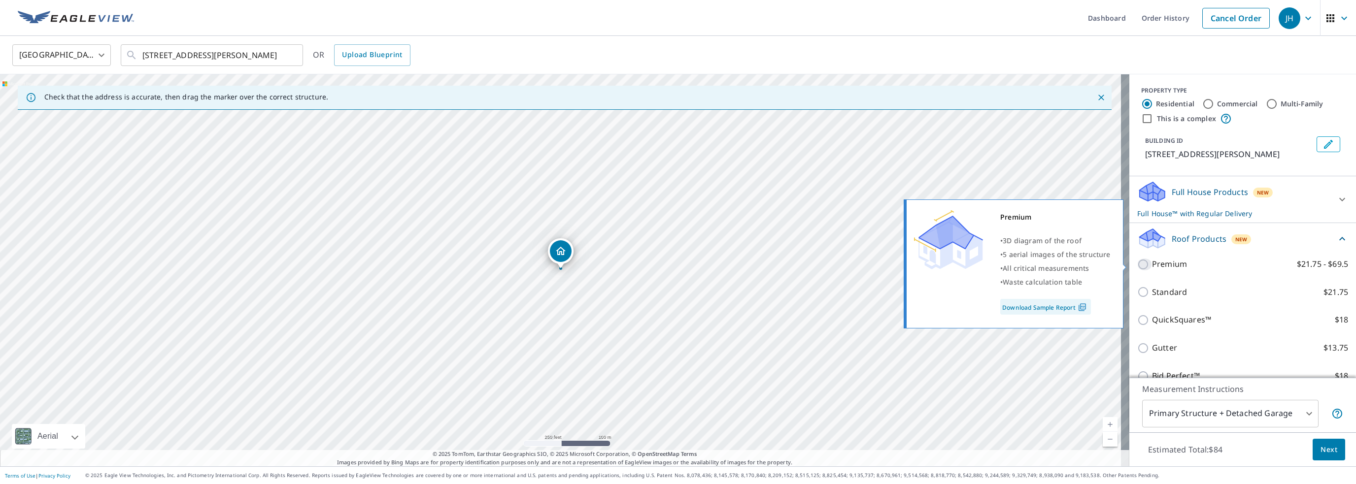
click at [1137, 268] on input "Premium $21.75 - $69.5" at bounding box center [1144, 265] width 15 height 12
checkbox input "true"
checkbox input "false"
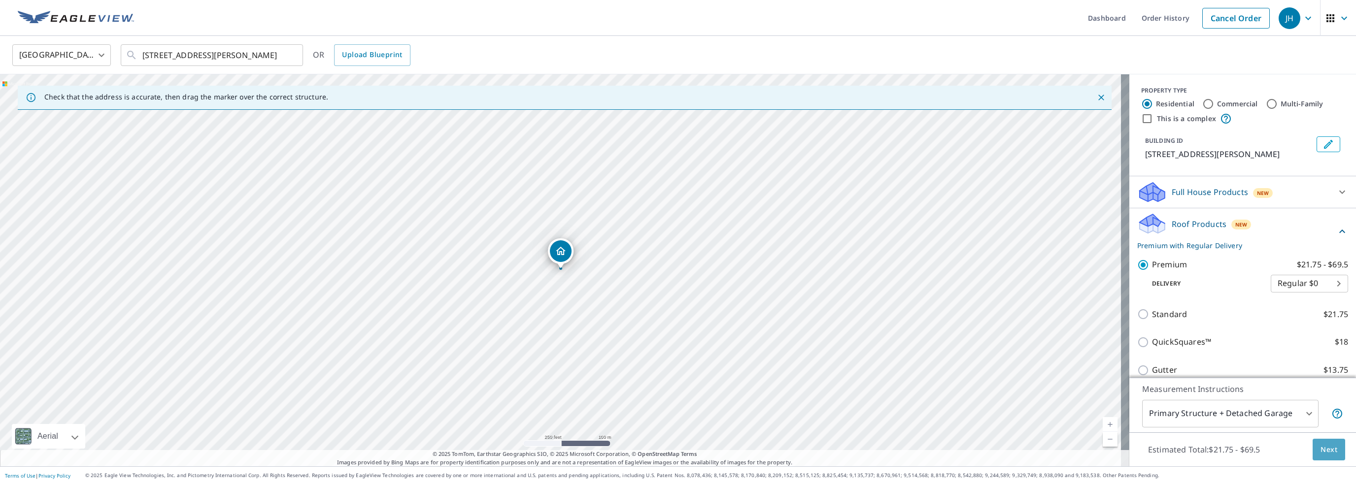
click at [1321, 453] on span "Next" at bounding box center [1328, 450] width 17 height 12
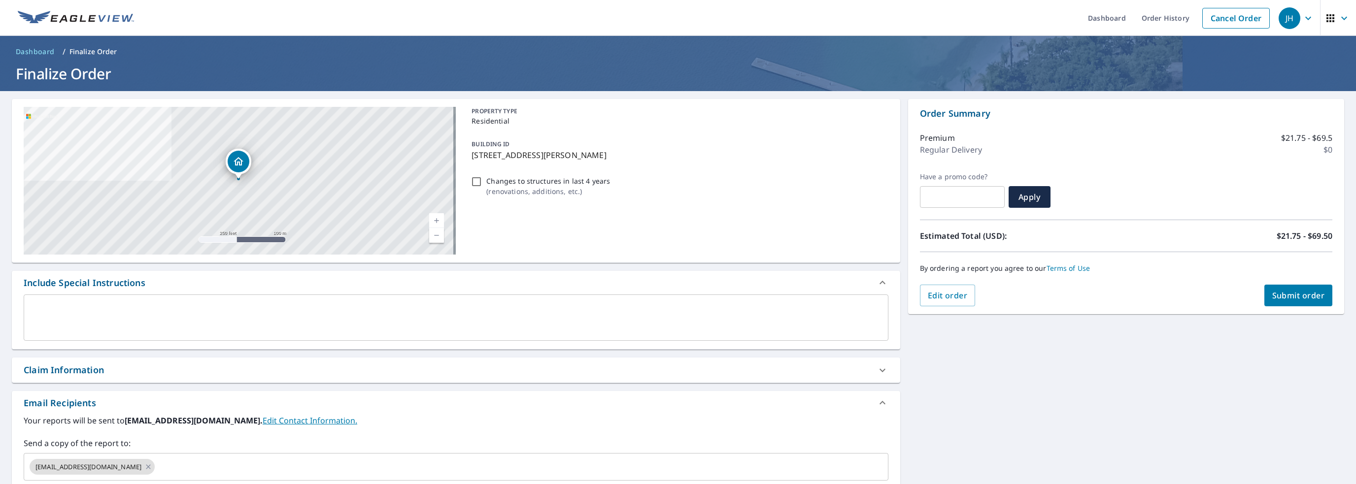
click at [476, 182] on input "Changes to structures in last 4 years ( renovations, additions, etc. )" at bounding box center [476, 182] width 12 height 12
checkbox input "true"
click at [95, 311] on textarea at bounding box center [456, 318] width 851 height 28
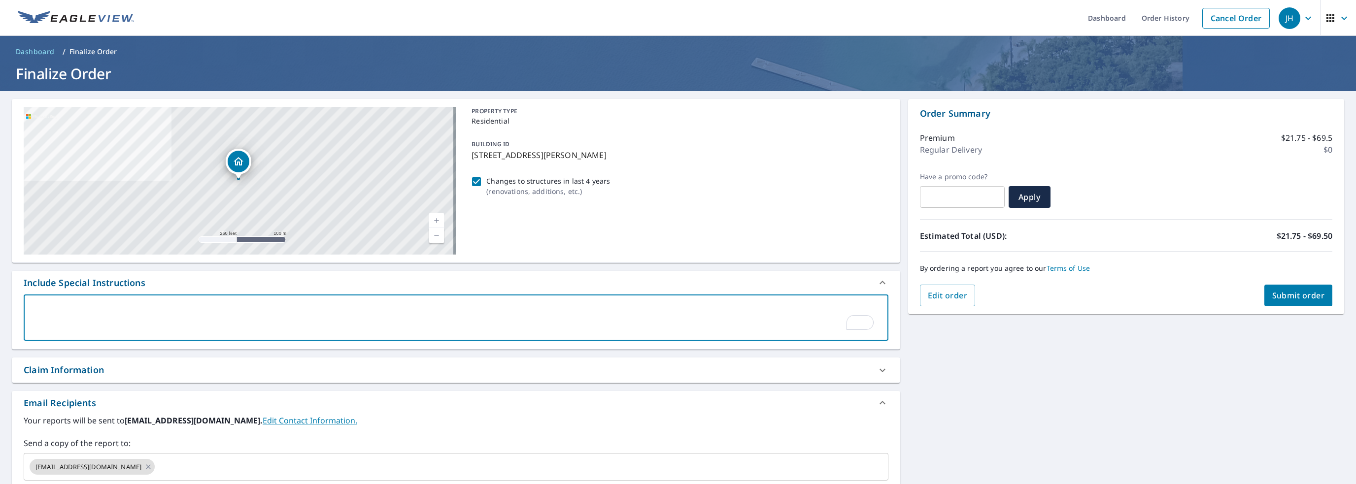
type textarea "i"
type textarea "x"
checkbox input "true"
type textarea "in"
type textarea "x"
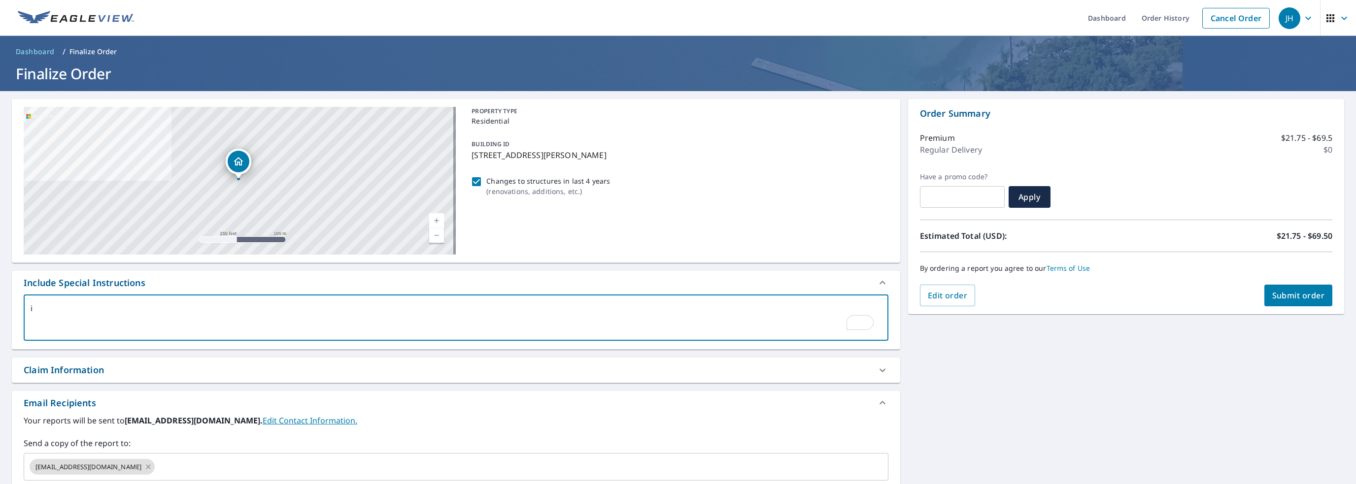
checkbox input "true"
type textarea "inc"
type textarea "x"
checkbox input "true"
type textarea "incl"
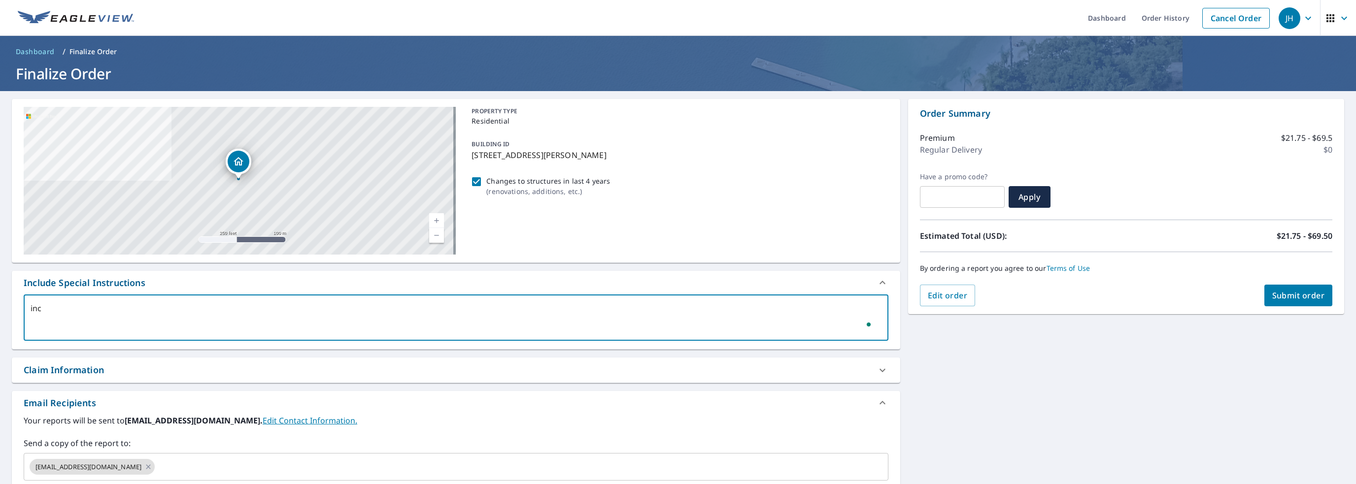
type textarea "x"
checkbox input "true"
type textarea "inclu"
type textarea "x"
checkbox input "true"
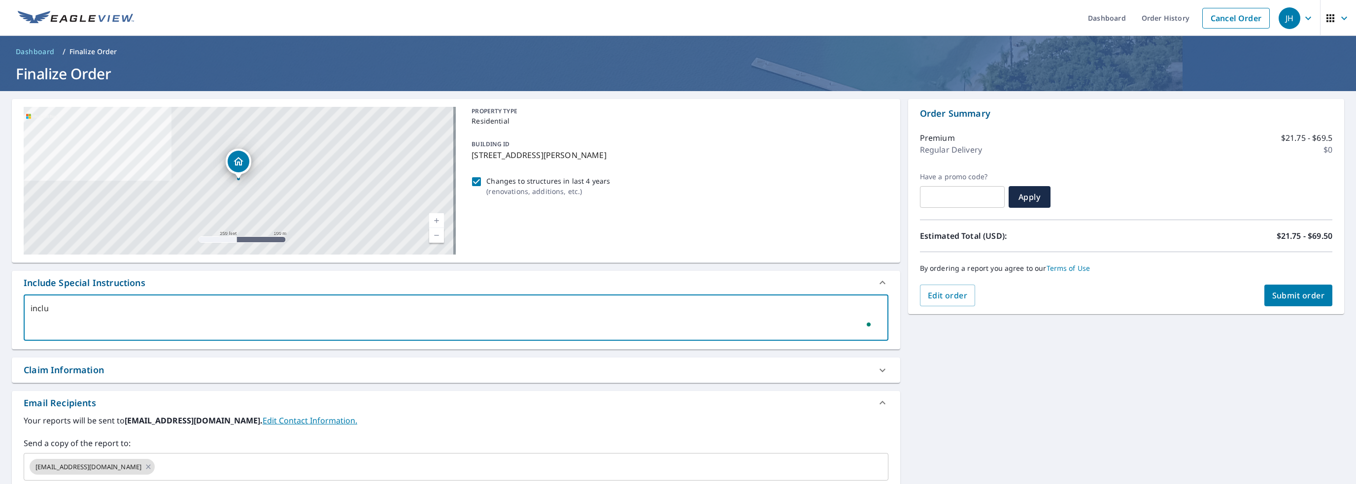
type textarea "includ"
type textarea "x"
checkbox input "true"
type textarea "include"
type textarea "x"
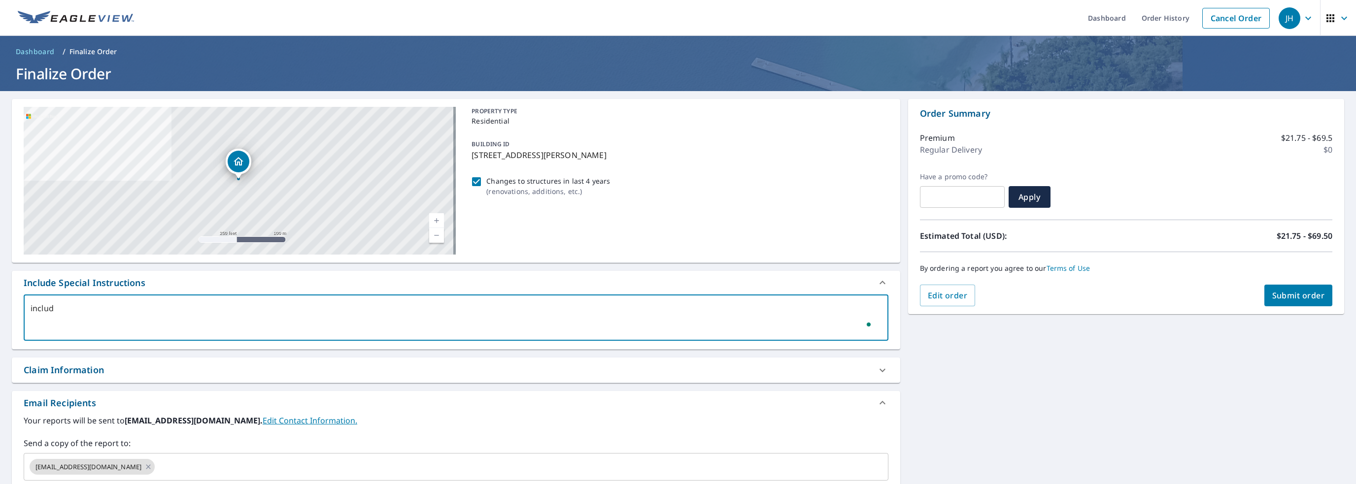
checkbox input "true"
type textarea "include"
type textarea "x"
checkbox input "true"
type textarea "include a"
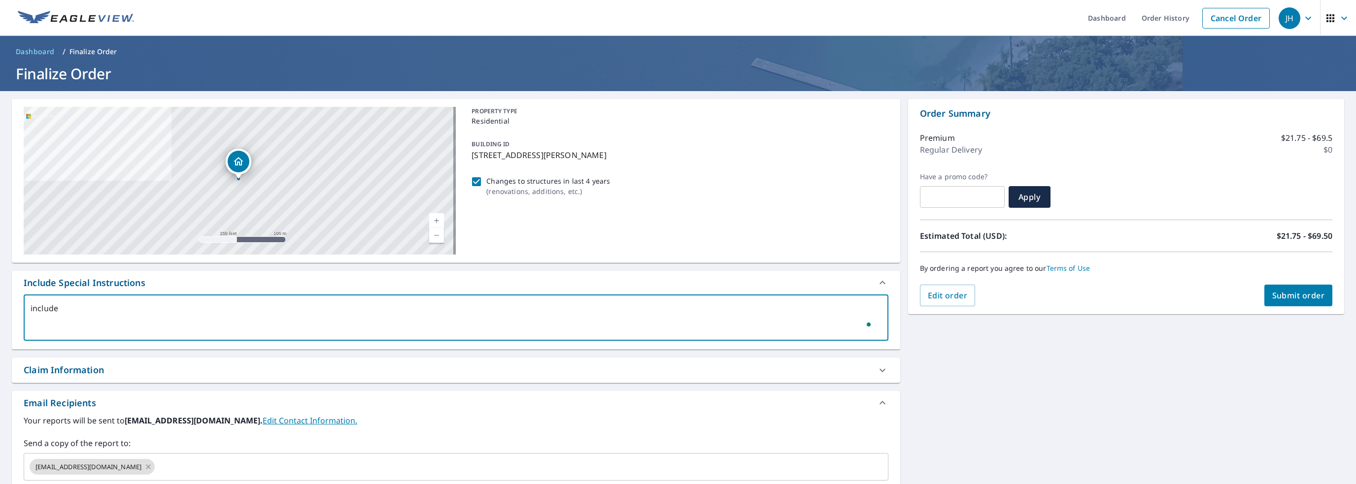
type textarea "x"
checkbox input "true"
type textarea "include al"
type textarea "x"
checkbox input "true"
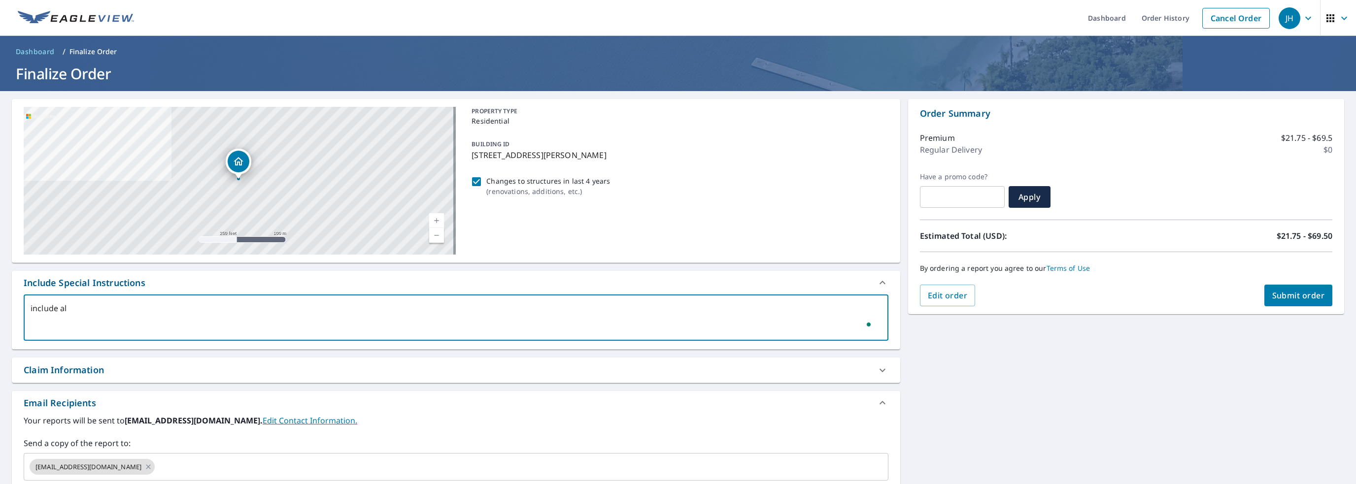
type textarea "include all"
type textarea "x"
checkbox input "true"
type textarea "include all"
type textarea "x"
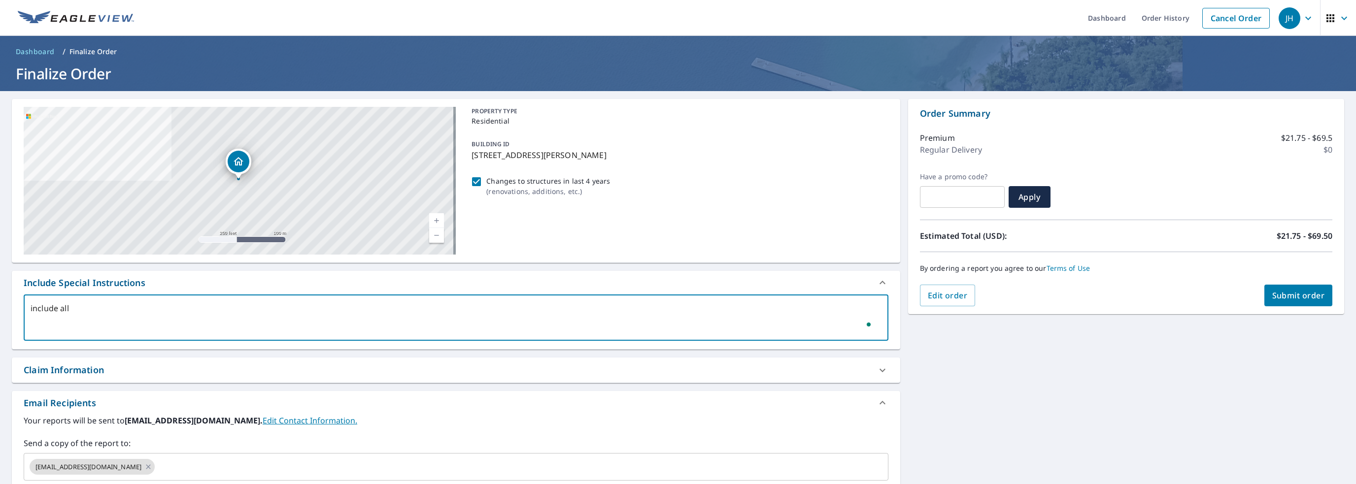
checkbox input "true"
type textarea "include all s"
type textarea "x"
checkbox input "true"
type textarea "include all st"
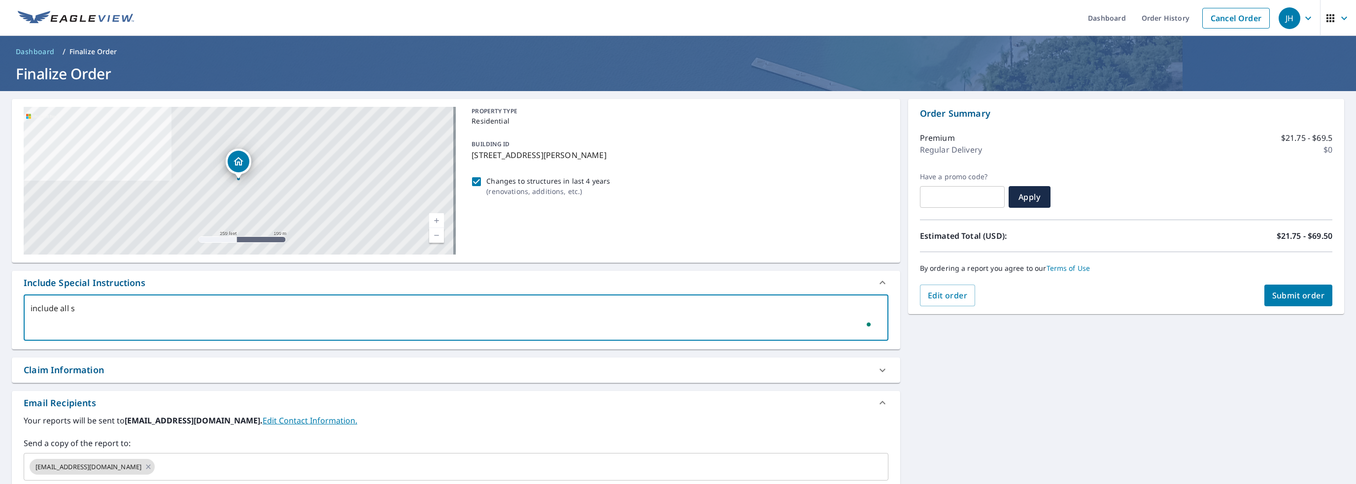
type textarea "x"
checkbox input "true"
type textarea "include all str"
type textarea "x"
checkbox input "true"
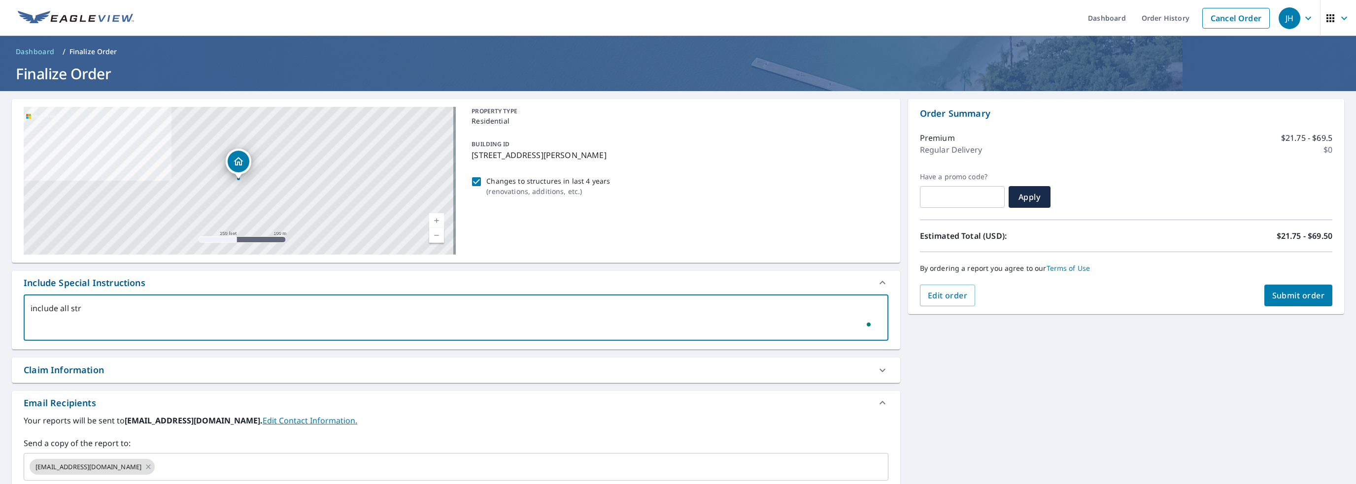
type textarea "include all stru"
type textarea "x"
click at [121, 371] on div "Claim Information" at bounding box center [447, 370] width 847 height 13
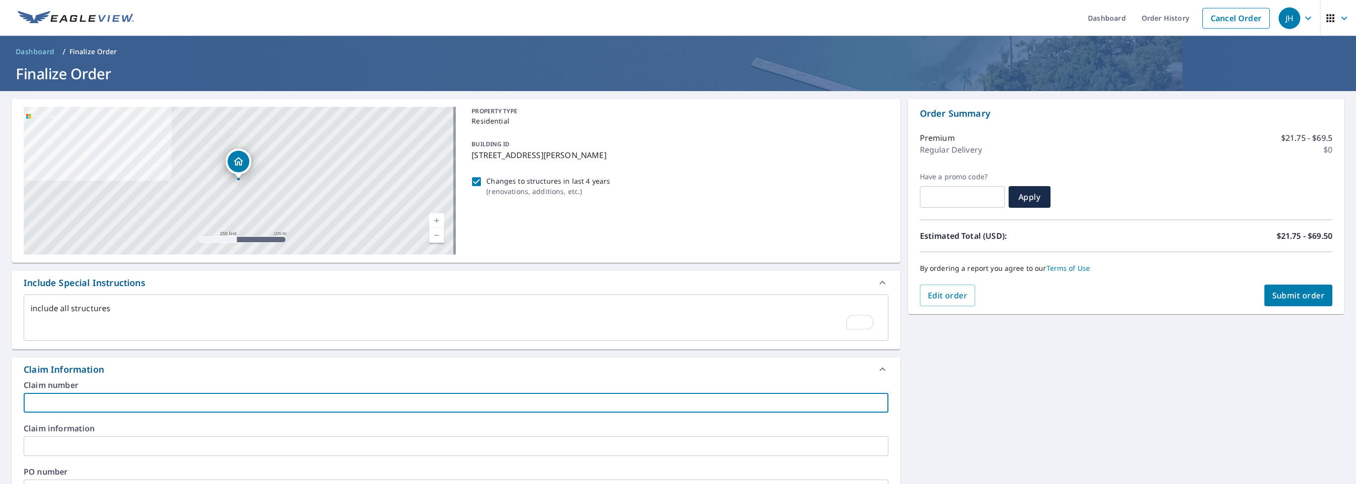
click at [99, 408] on input "text" at bounding box center [456, 403] width 865 height 20
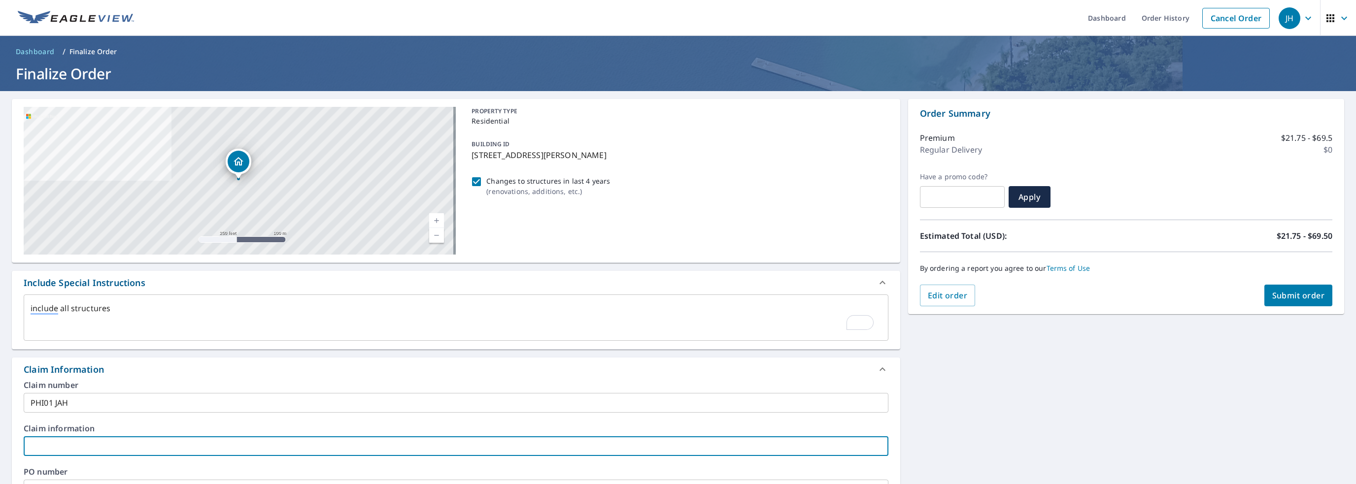
click at [44, 453] on input "text" at bounding box center [456, 446] width 865 height 20
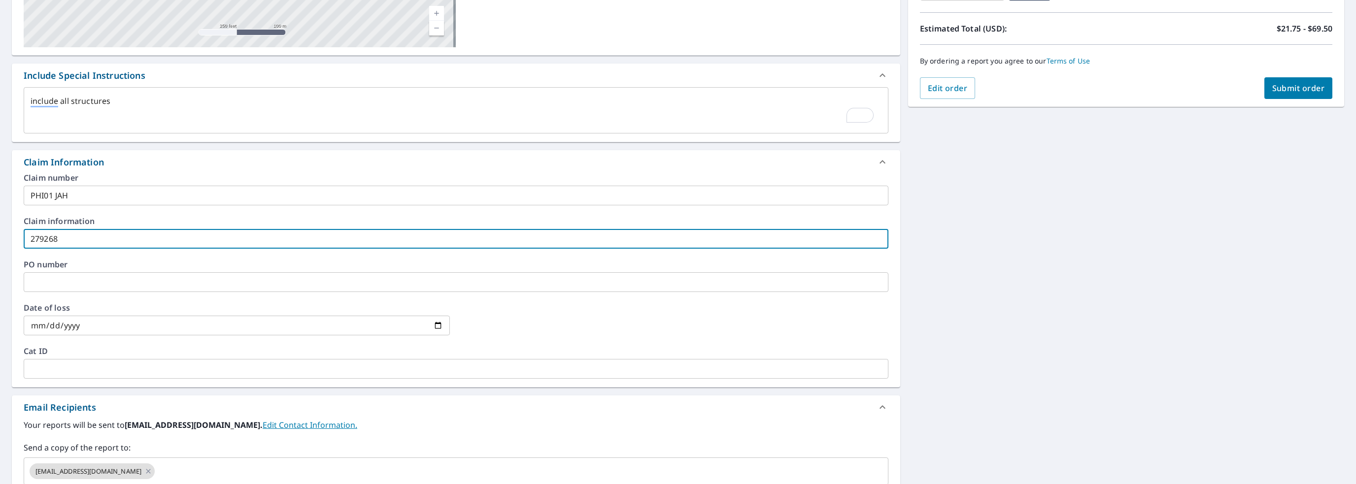
scroll to position [246, 0]
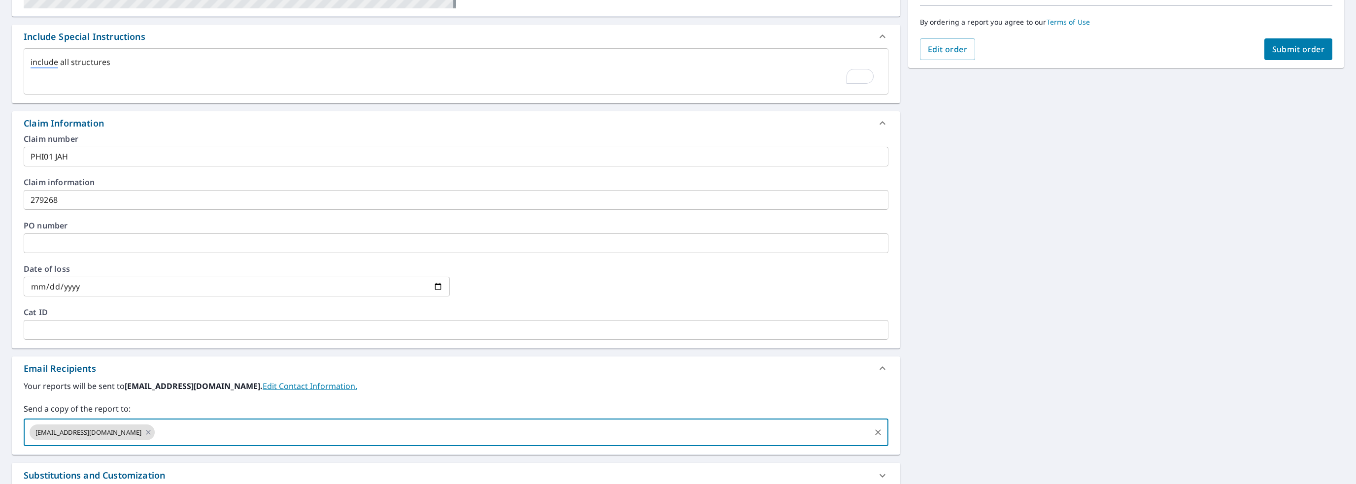
click at [156, 438] on input "text" at bounding box center [512, 432] width 712 height 19
click at [1290, 54] on span "Submit order" at bounding box center [1298, 49] width 53 height 11
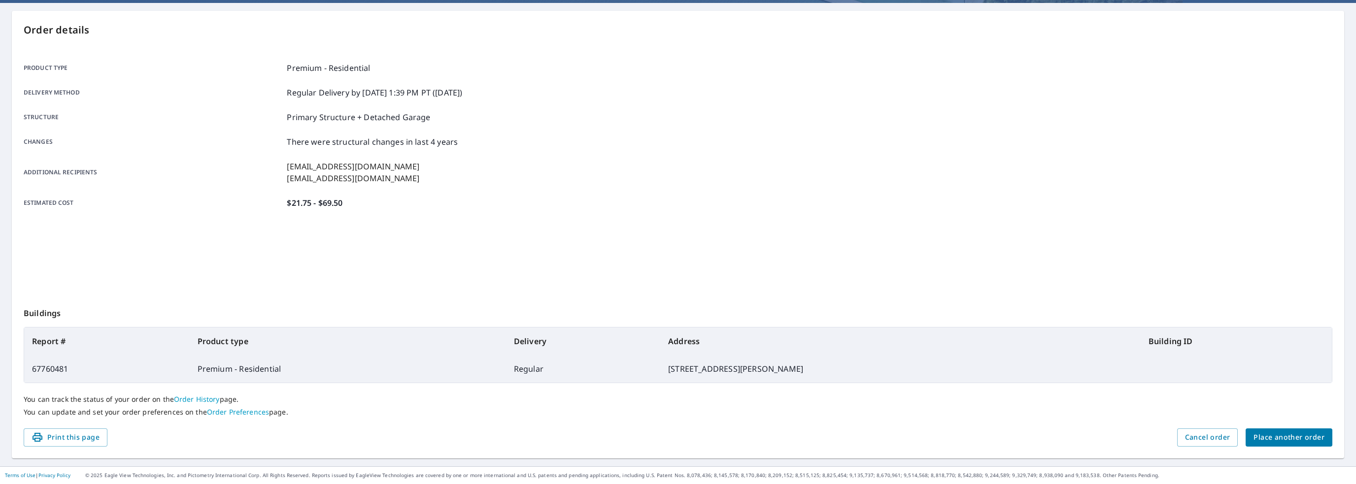
scroll to position [87, 0]
